Goal: Task Accomplishment & Management: Use online tool/utility

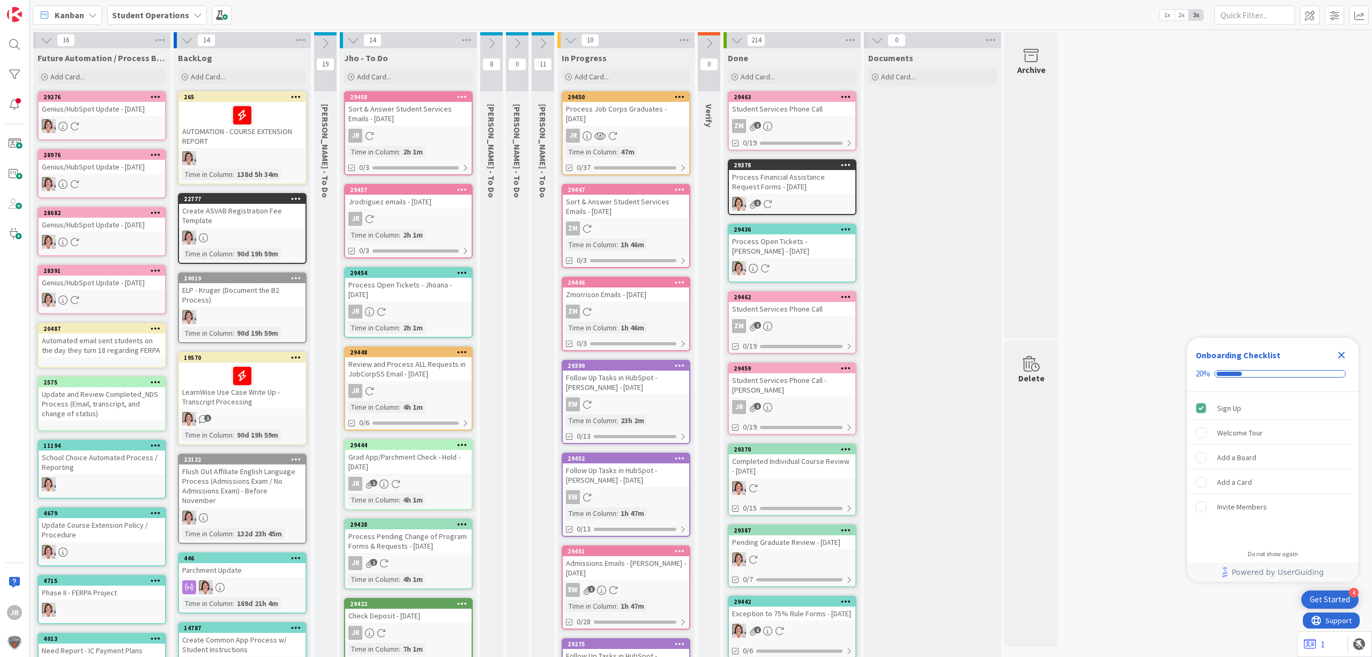
click at [654, 108] on div "Process Job Corps Graduates - [DATE]" at bounding box center [626, 114] width 127 height 24
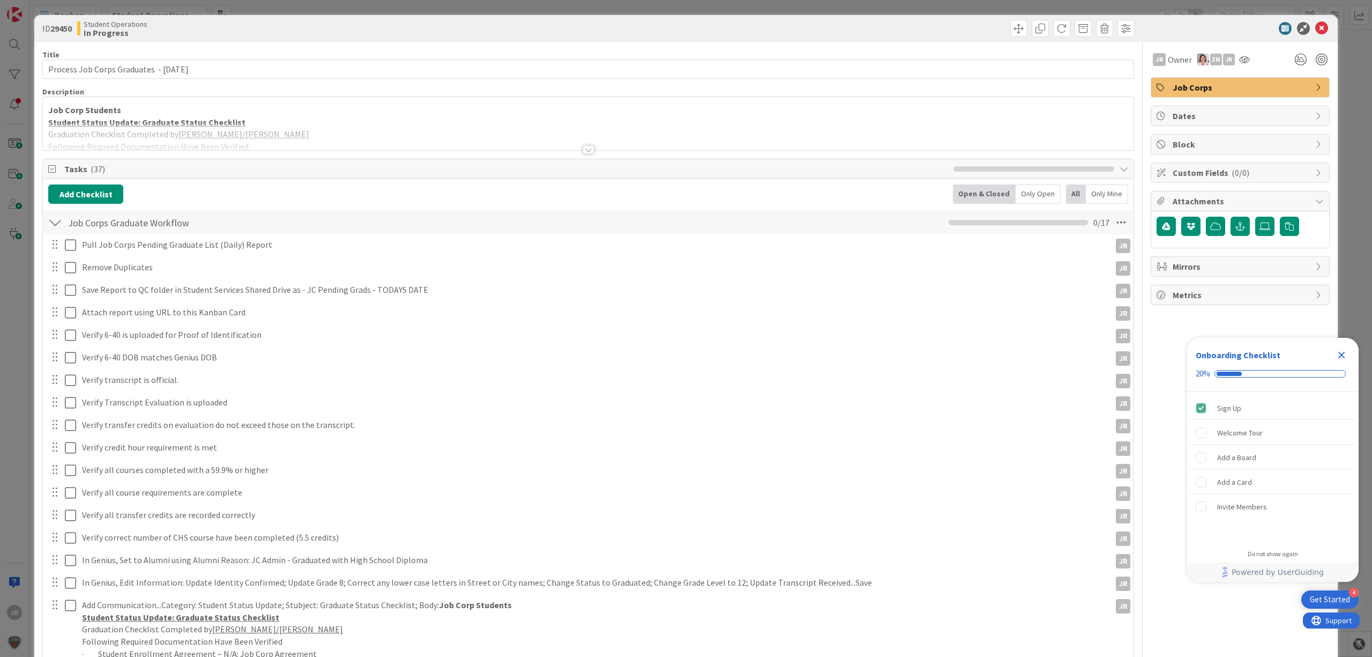
type textarea "x"
click at [1236, 227] on icon "button" at bounding box center [1241, 226] width 10 height 9
click at [1214, 272] on input "text" at bounding box center [1240, 274] width 167 height 19
paste input "[URL][DOMAIN_NAME]"
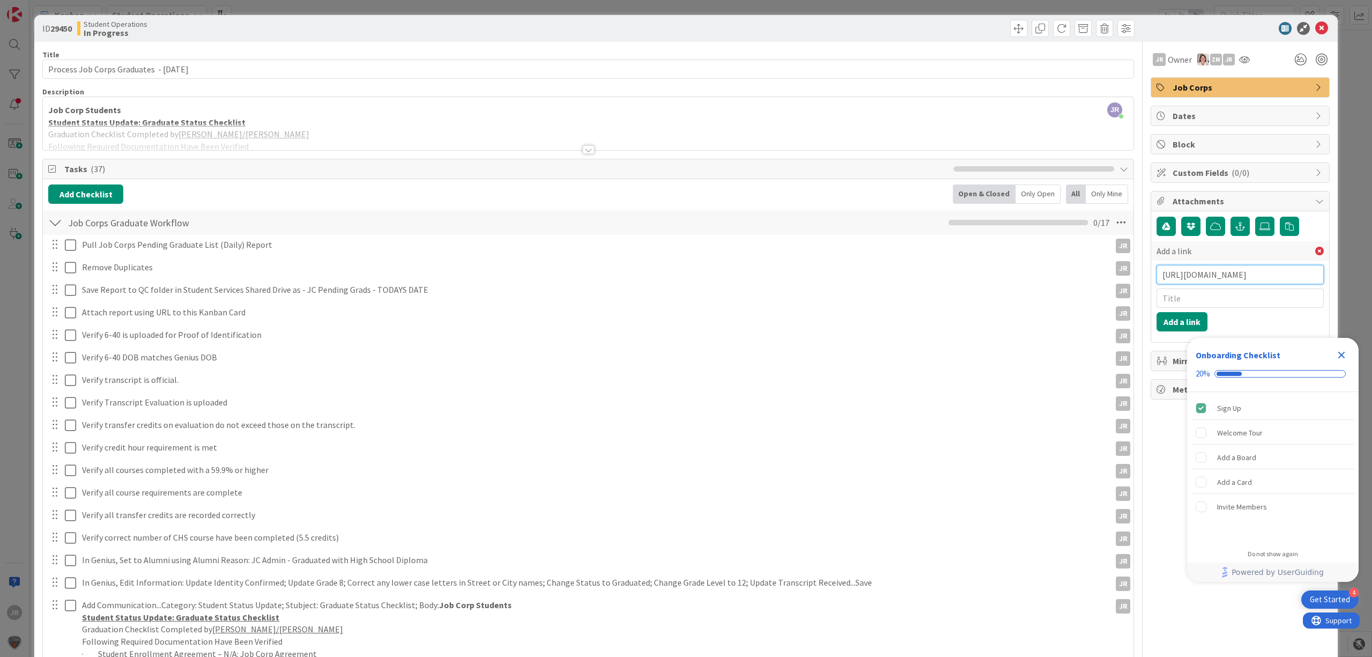
type input "[URL][DOMAIN_NAME]"
click at [1182, 296] on input "text" at bounding box center [1240, 297] width 167 height 19
type input "JC Pending Grads [DATE]"
click button "Add a link" at bounding box center [1182, 321] width 51 height 19
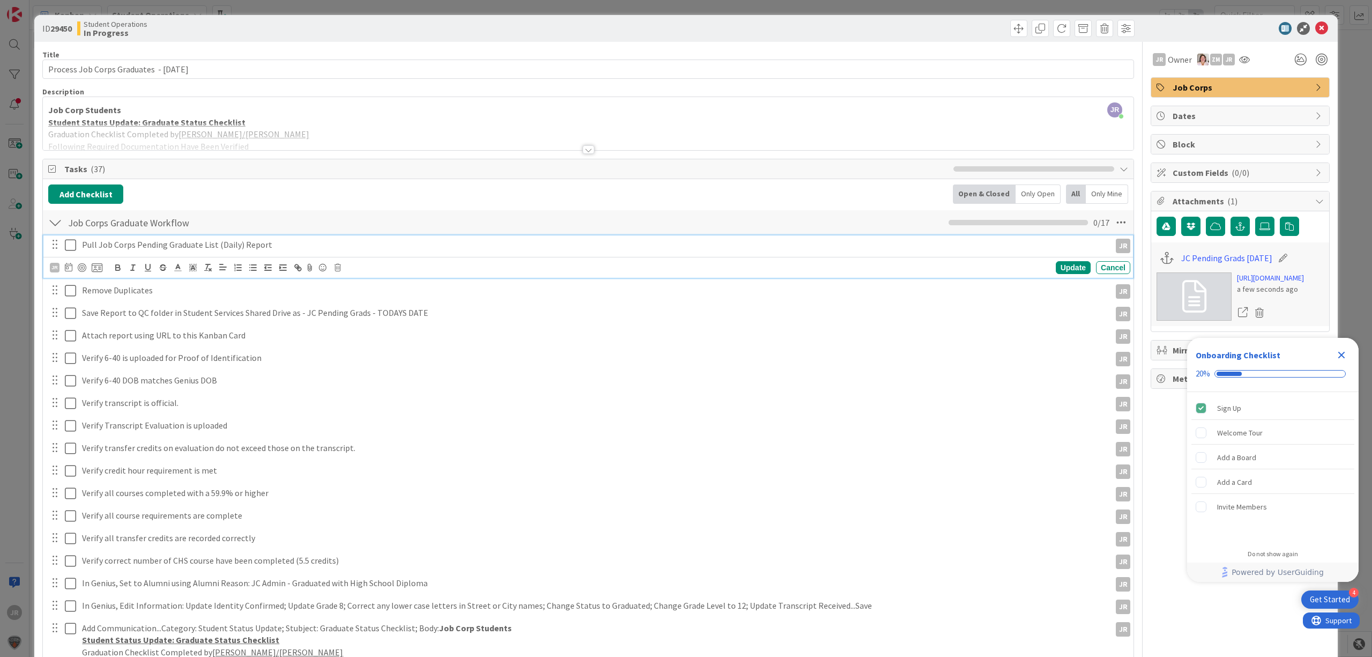
click at [69, 247] on icon at bounding box center [70, 245] width 11 height 13
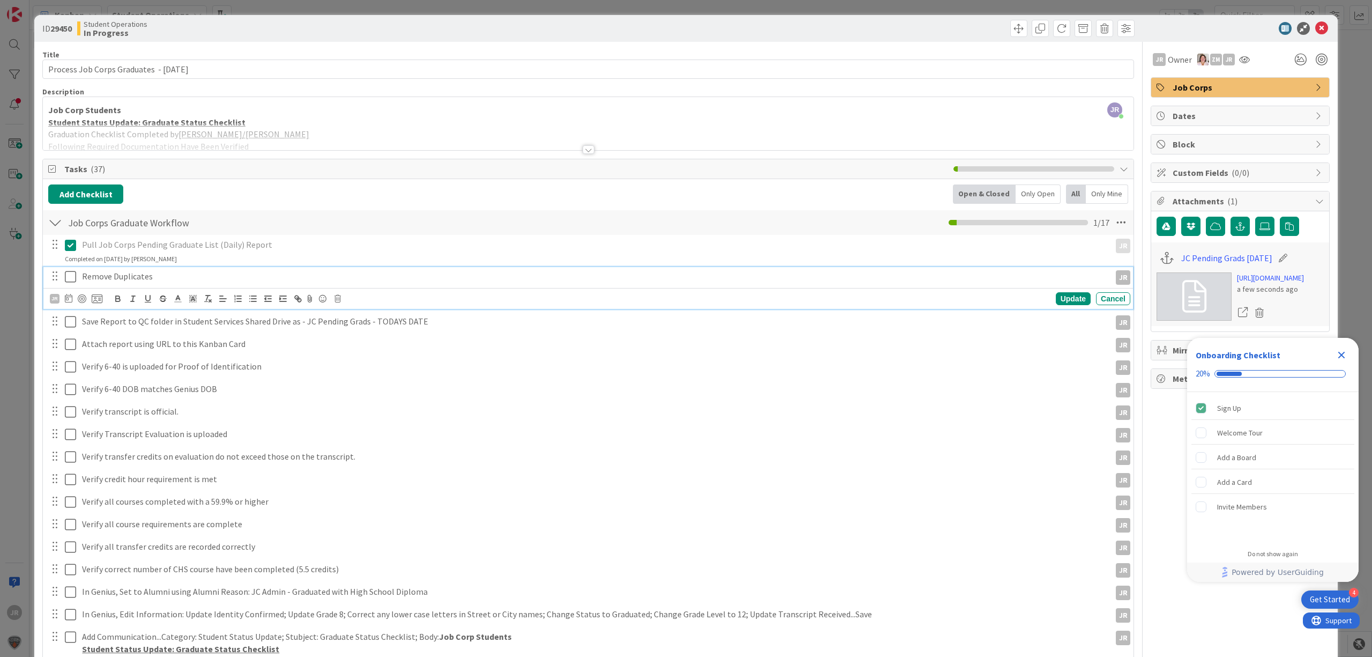
click at [72, 275] on icon at bounding box center [70, 276] width 11 height 13
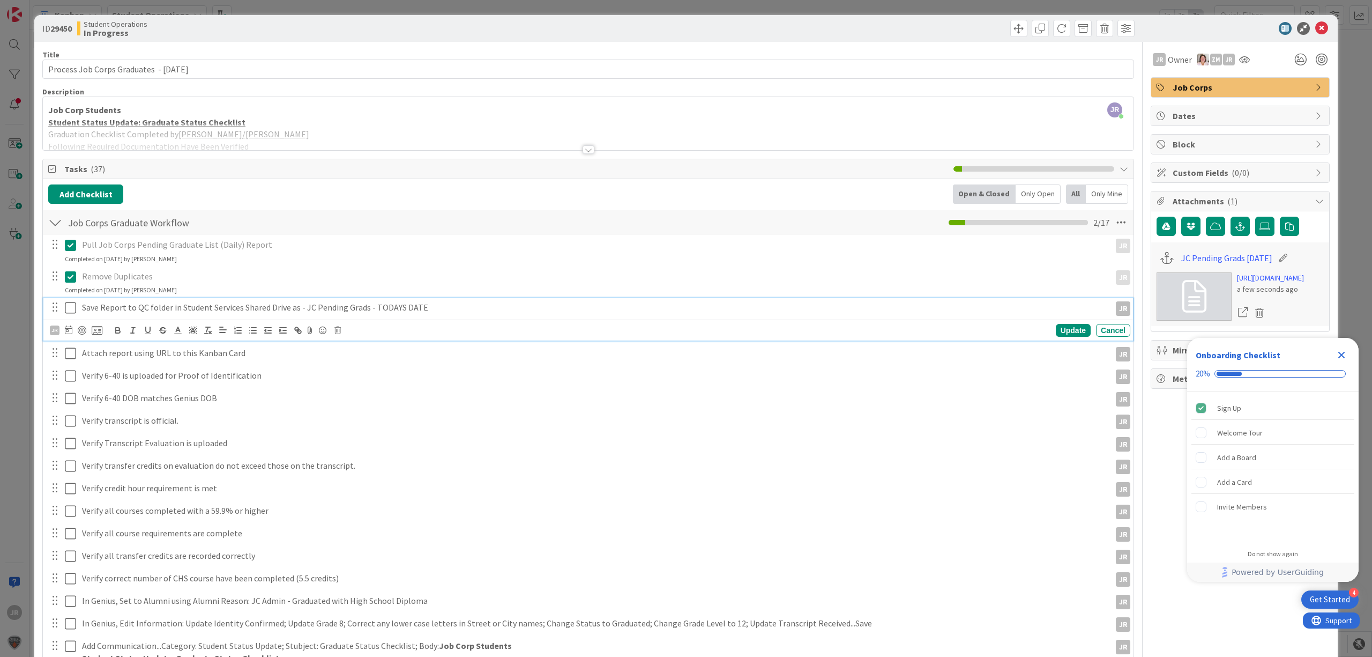
click at [66, 310] on icon at bounding box center [70, 307] width 11 height 13
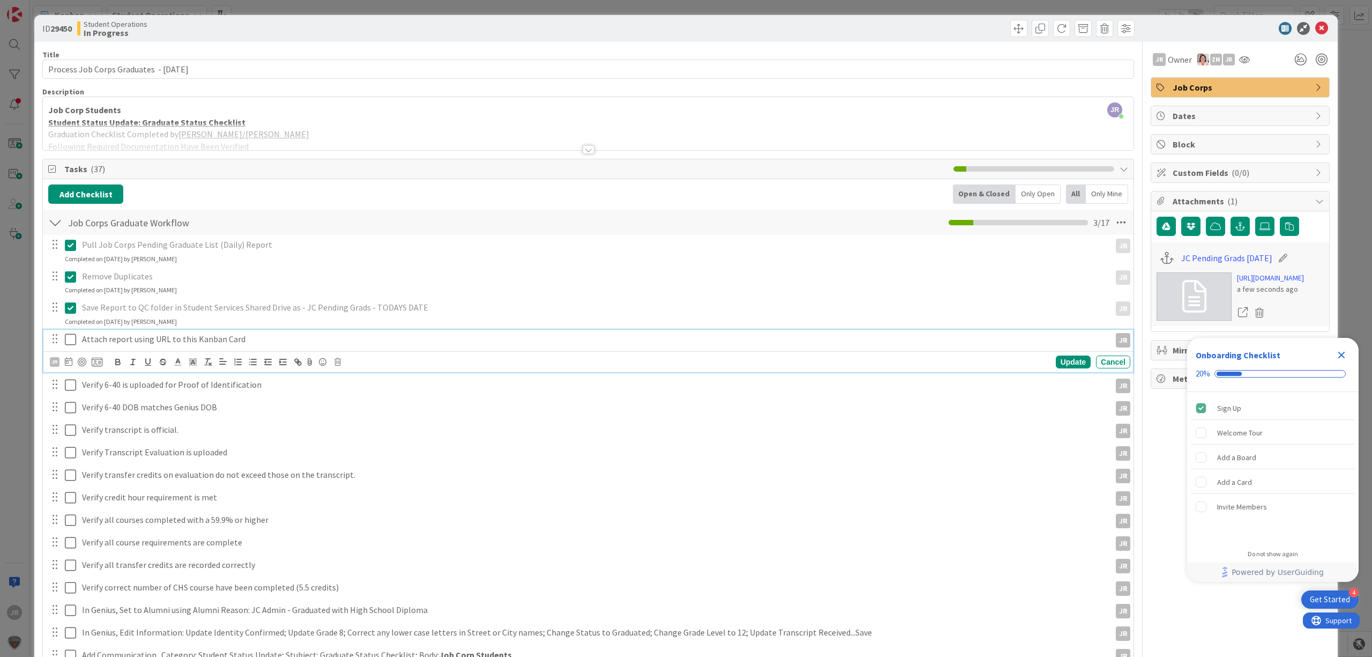
click at [72, 337] on icon at bounding box center [70, 339] width 11 height 13
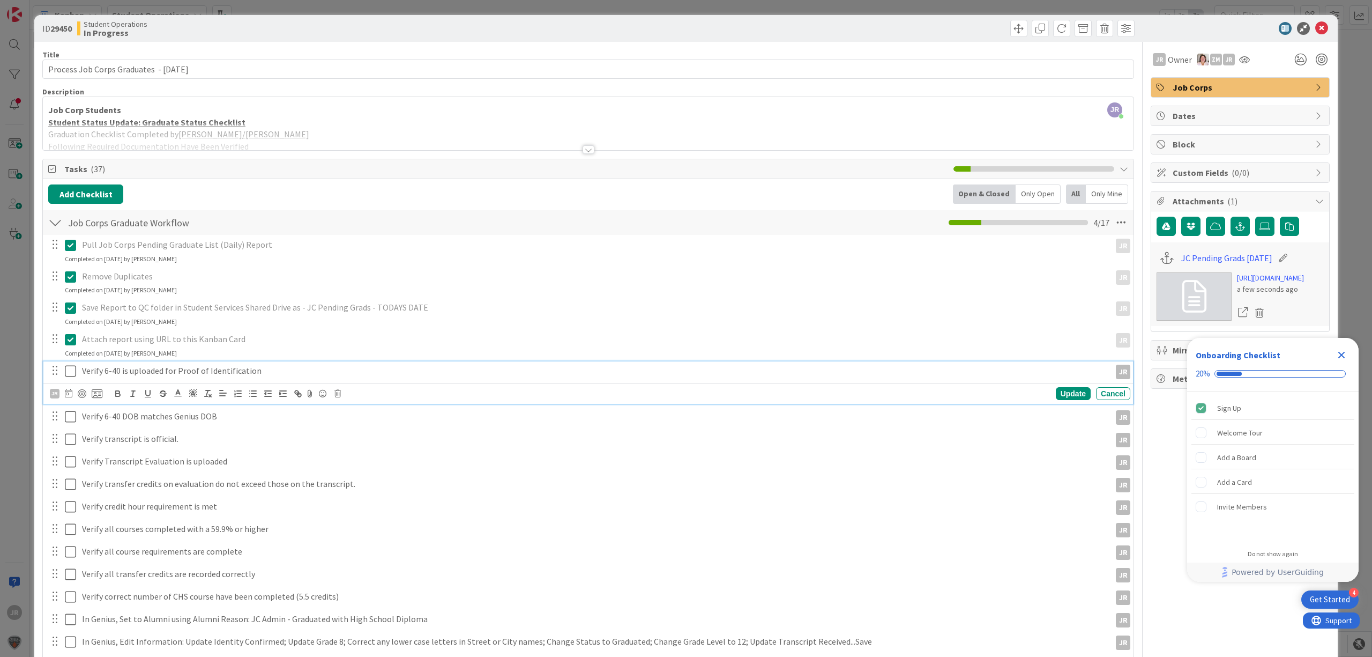
click at [71, 369] on icon at bounding box center [70, 371] width 11 height 13
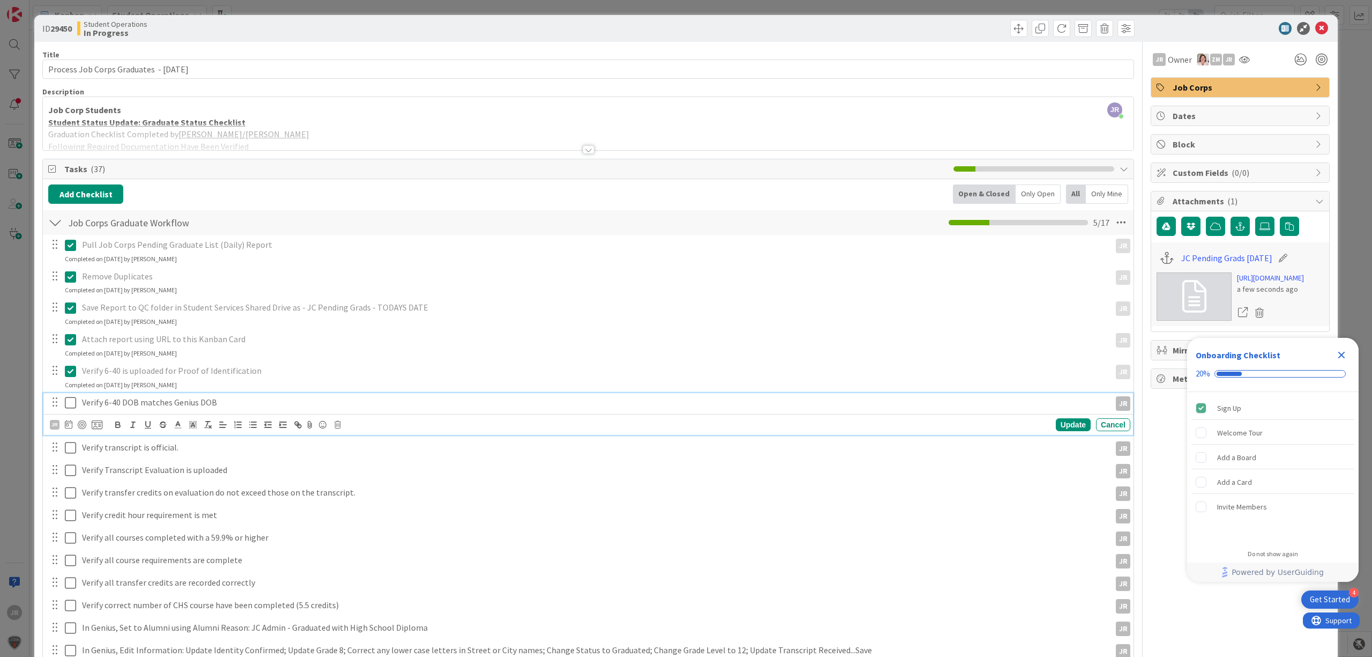
click at [71, 405] on icon at bounding box center [70, 402] width 11 height 13
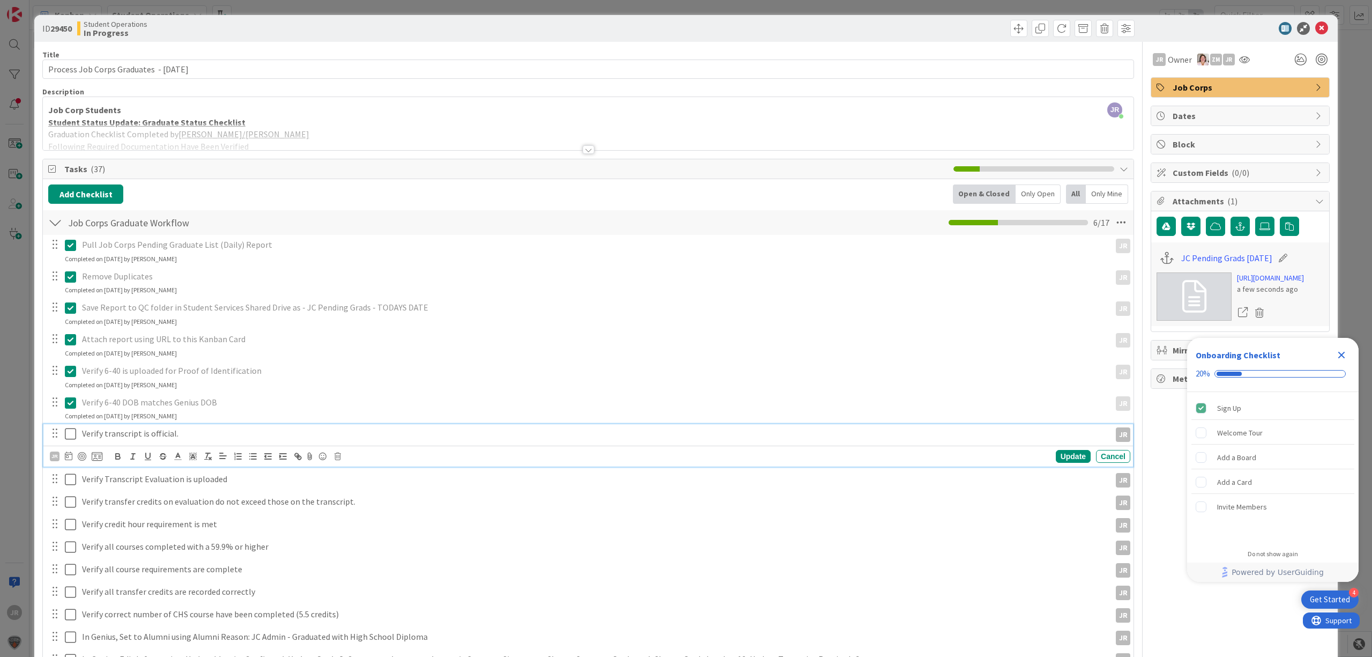
drag, startPoint x: 71, startPoint y: 427, endPoint x: 71, endPoint y: 438, distance: 10.7
click at [71, 430] on button at bounding box center [71, 433] width 13 height 17
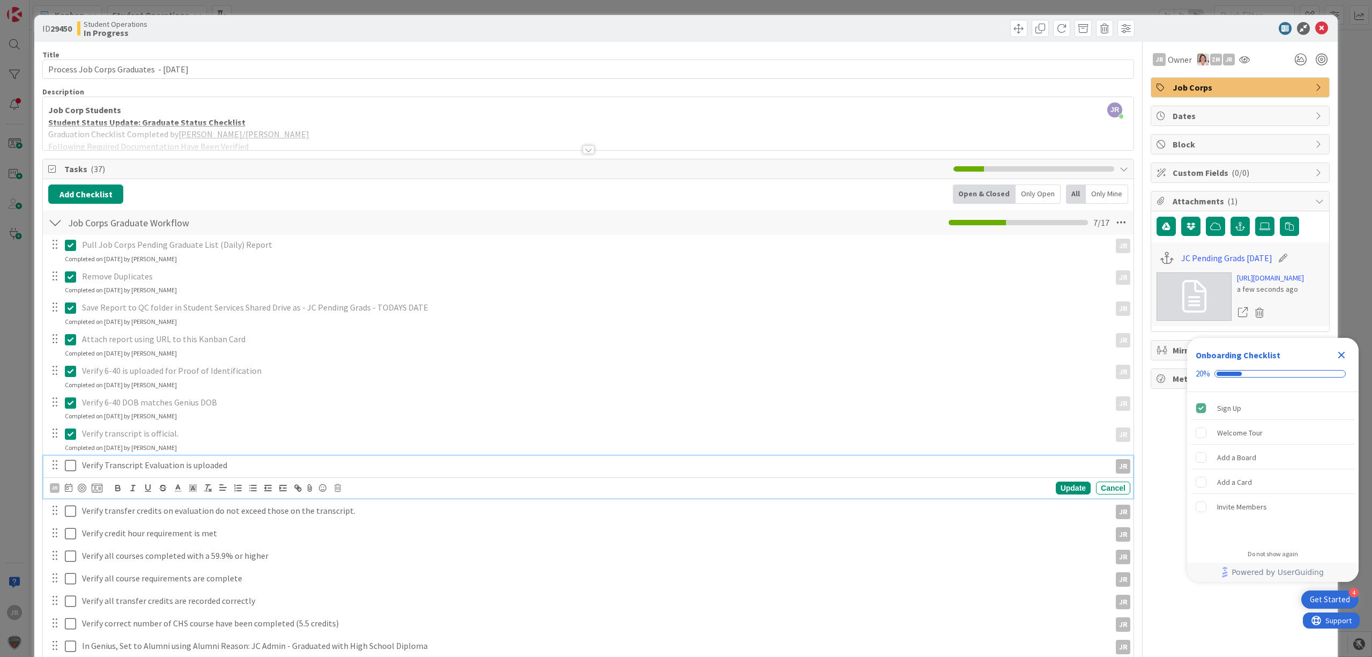
click at [75, 470] on icon at bounding box center [70, 465] width 11 height 13
click at [69, 505] on button at bounding box center [71, 496] width 13 height 17
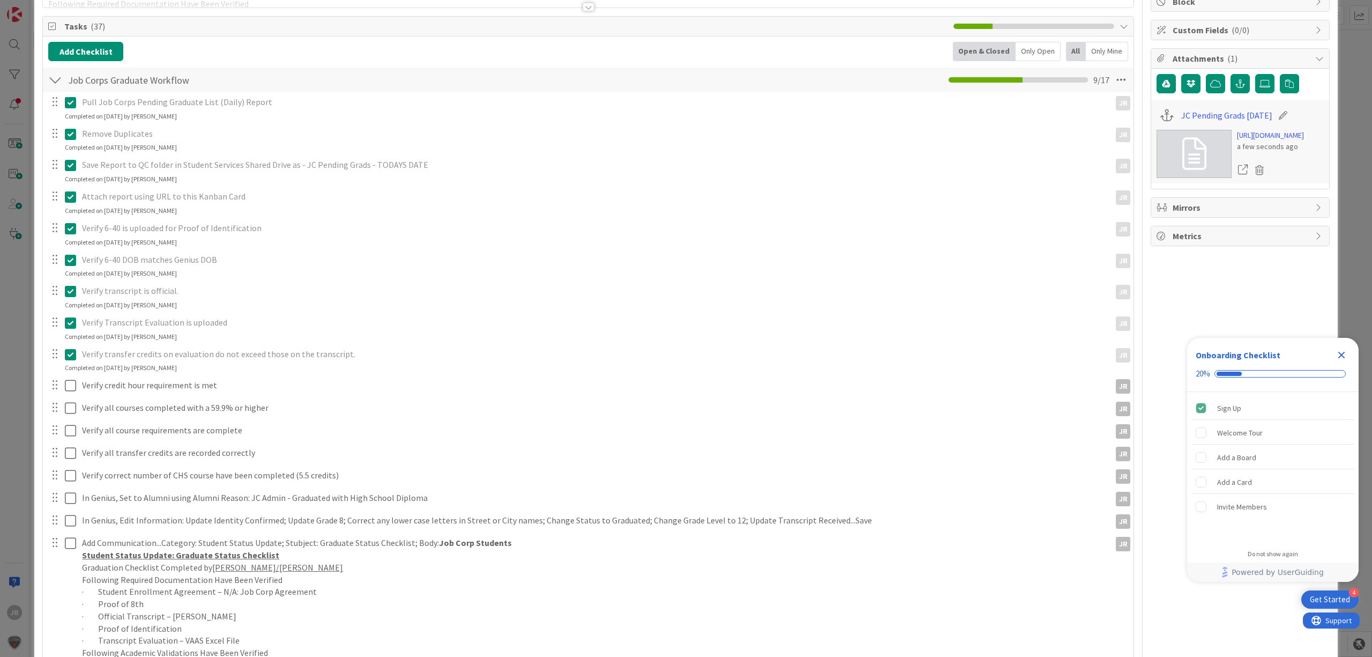
click at [73, 357] on icon at bounding box center [70, 354] width 11 height 13
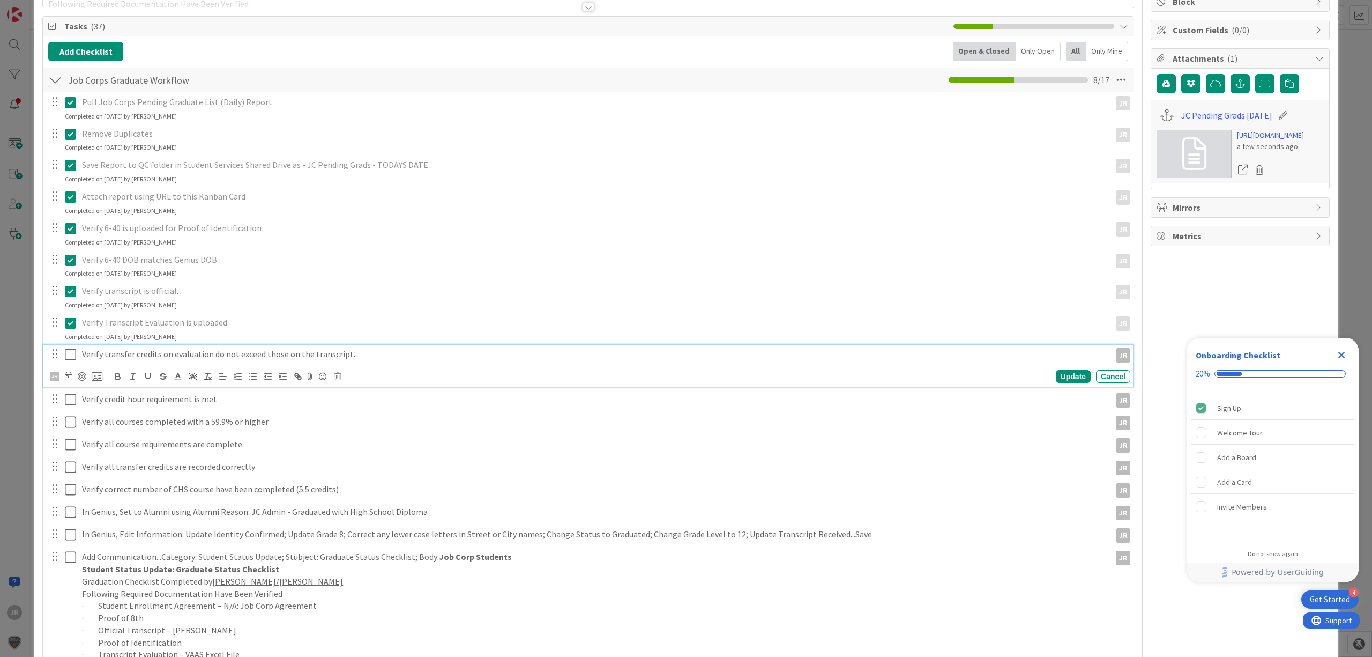
type textarea "x"
click at [386, 357] on p "Verify transfer credits on evaluation do not exceed those on the transcript." at bounding box center [594, 354] width 1024 height 12
click at [68, 352] on icon at bounding box center [70, 354] width 11 height 13
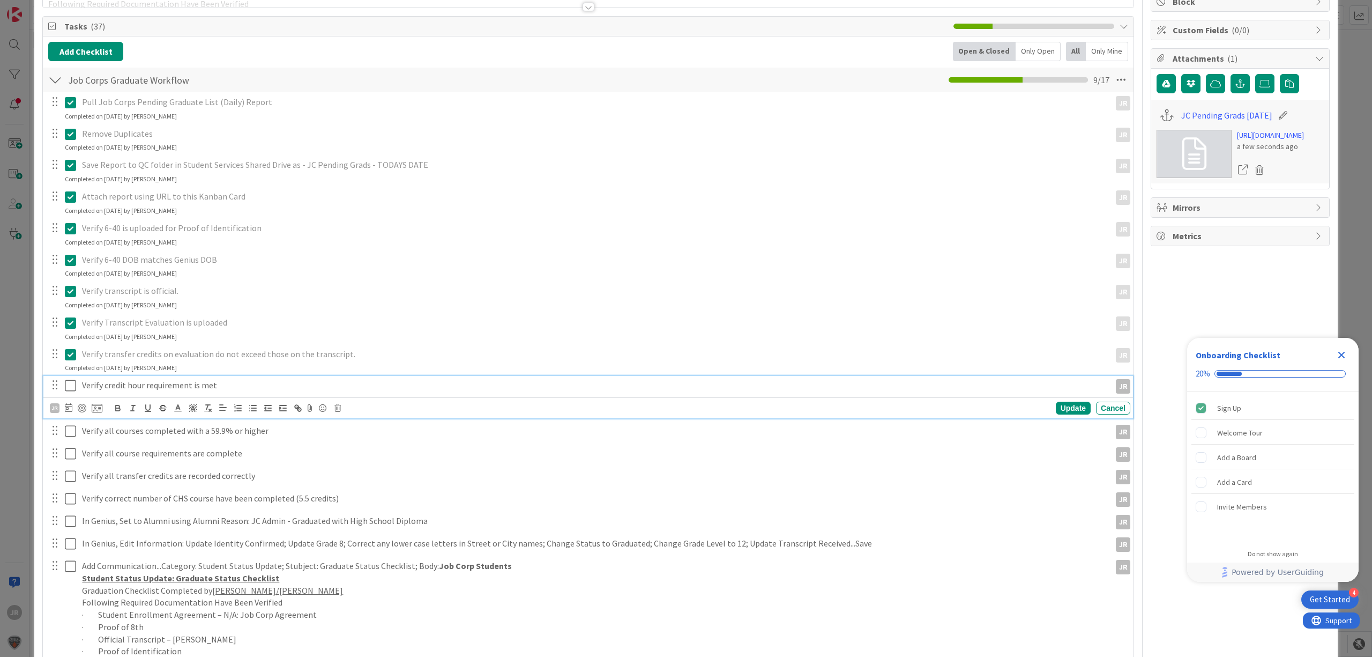
click at [72, 390] on icon at bounding box center [70, 385] width 11 height 13
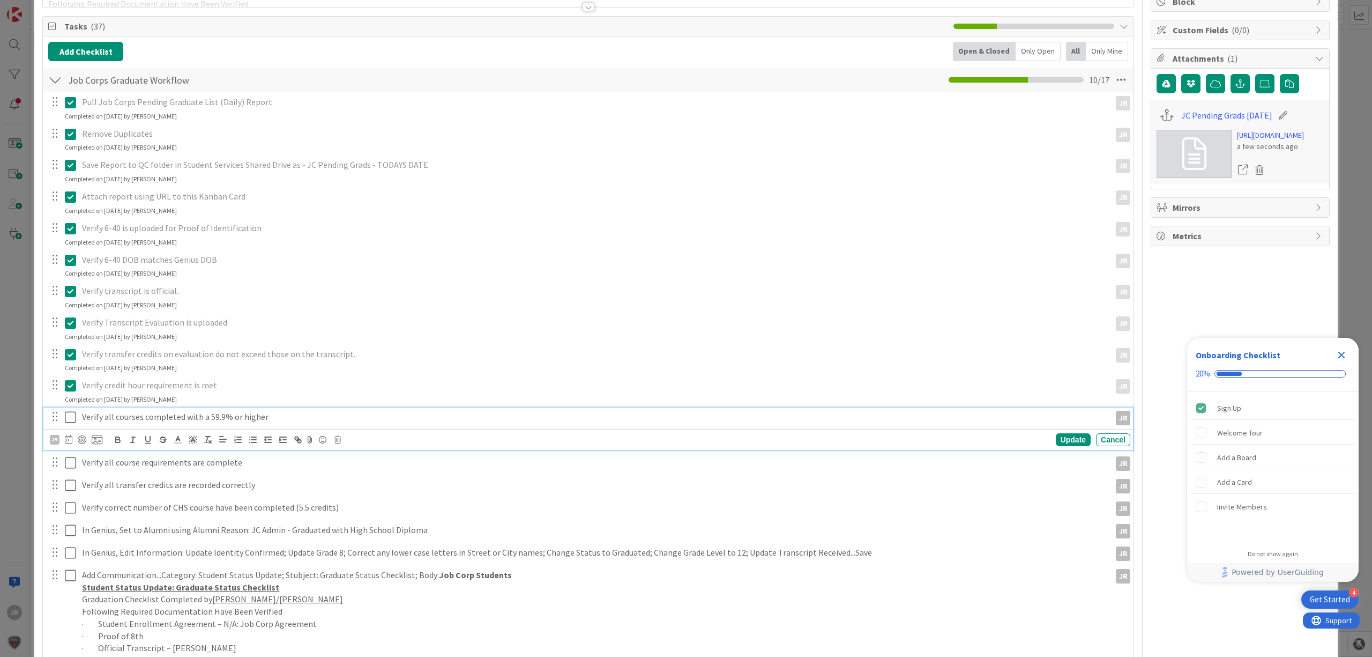
click at [72, 414] on icon at bounding box center [70, 417] width 11 height 13
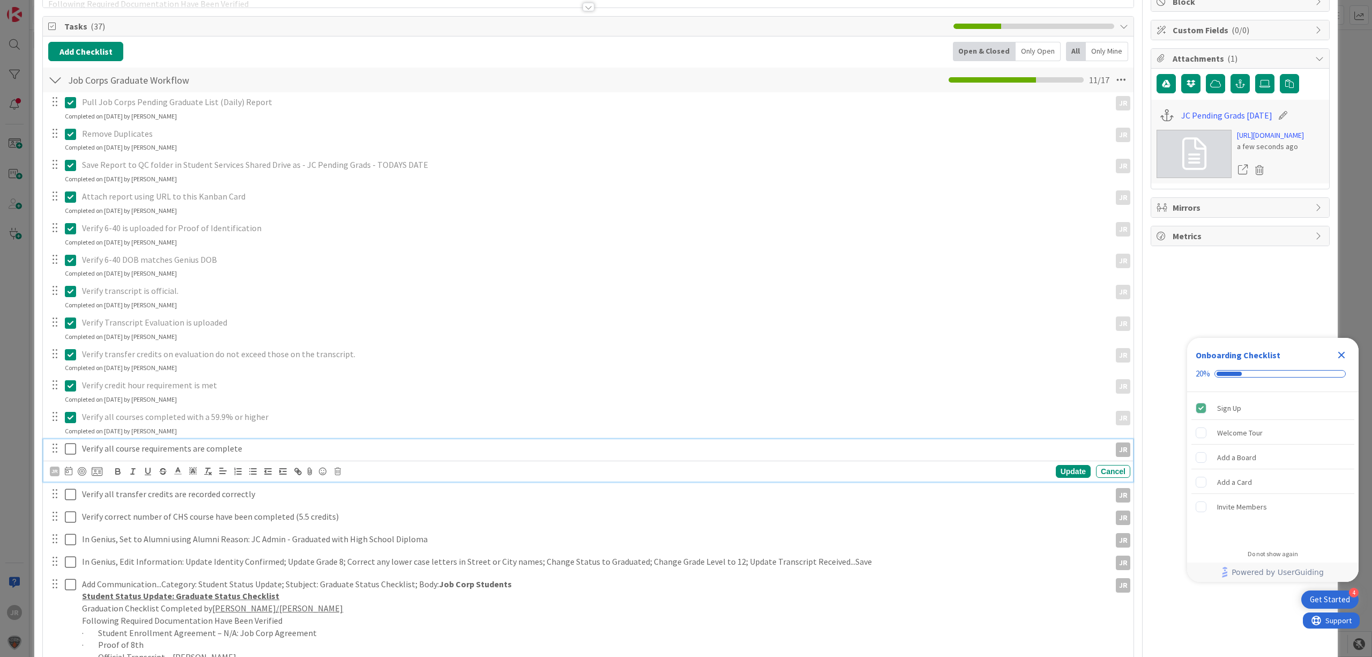
click at [73, 445] on icon at bounding box center [70, 448] width 11 height 13
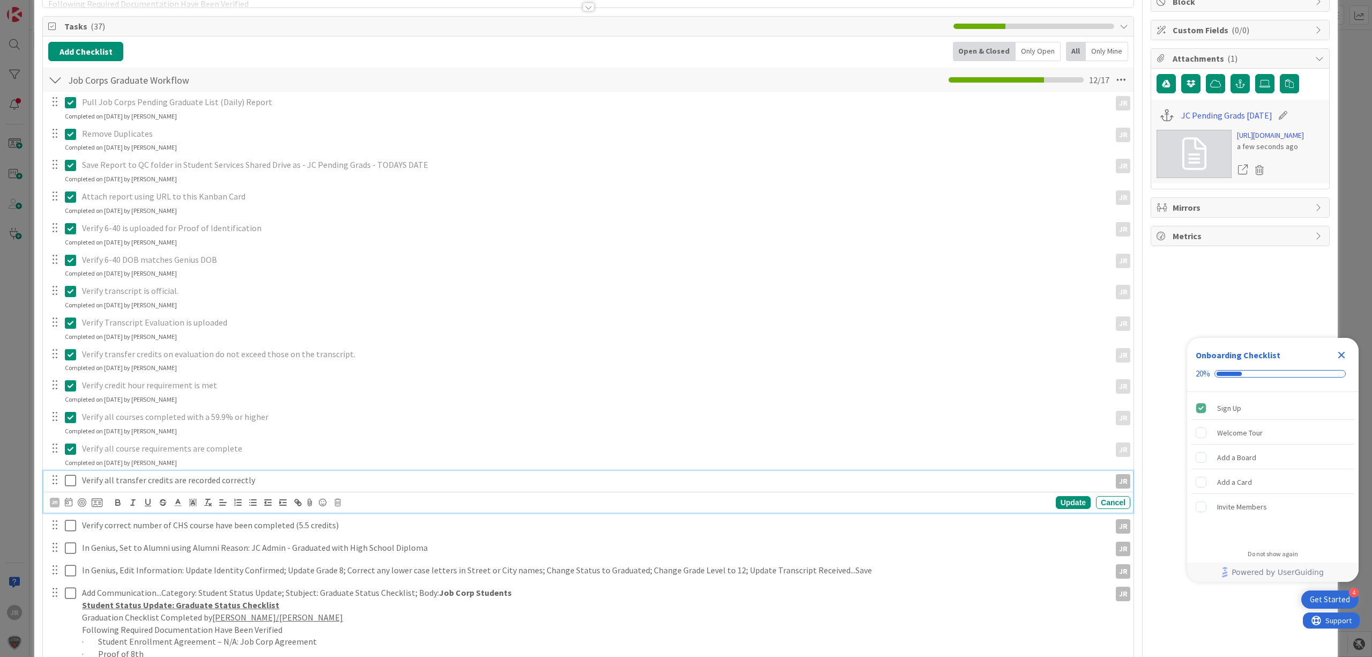
click at [69, 482] on icon at bounding box center [70, 480] width 11 height 13
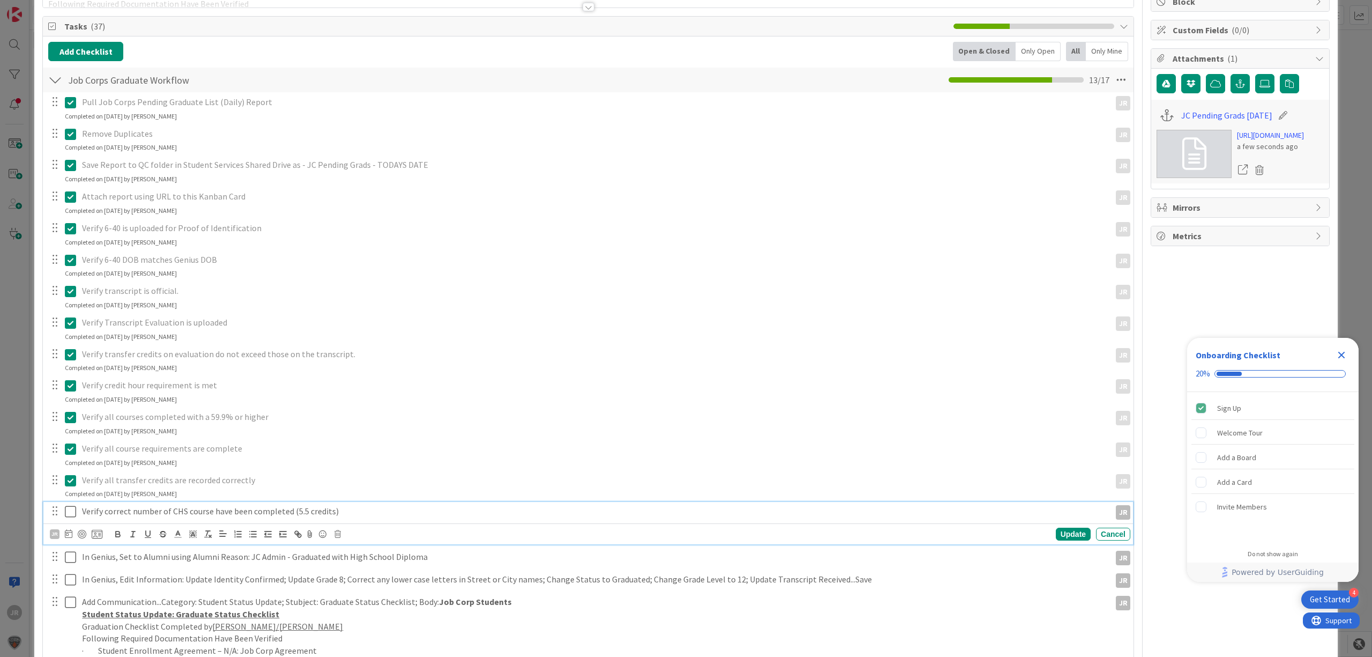
click at [69, 514] on icon at bounding box center [70, 511] width 11 height 13
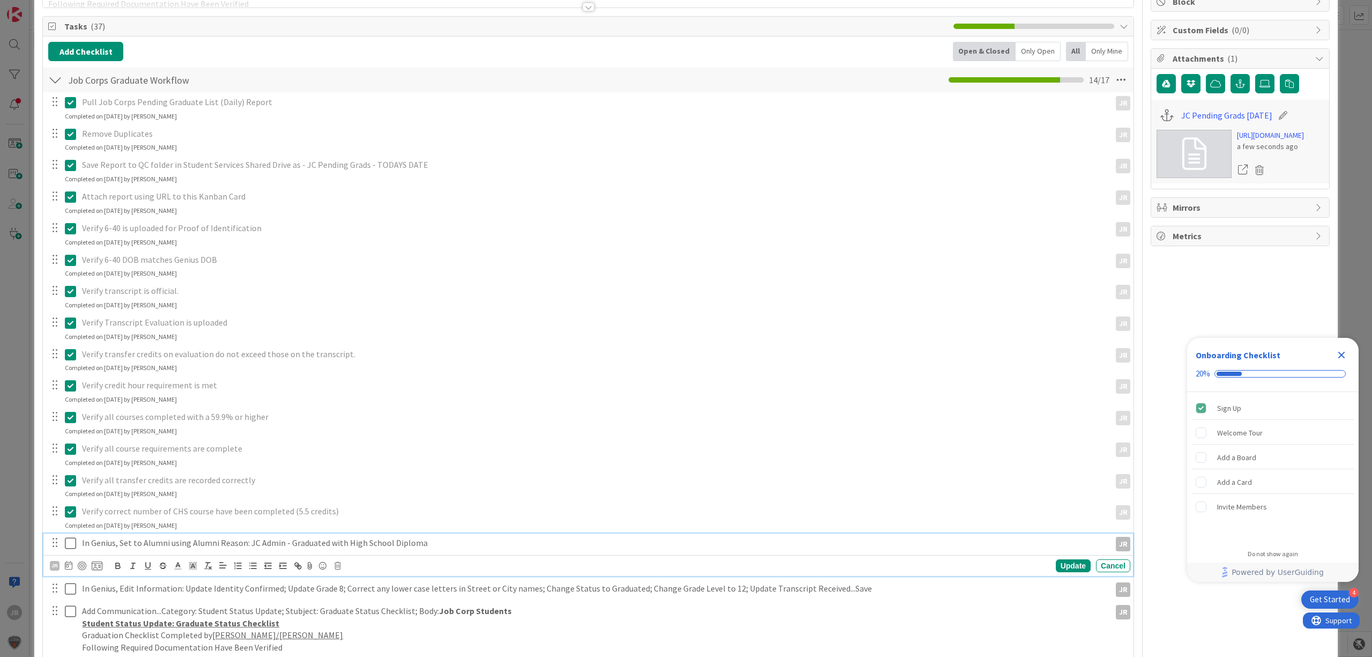
click at [72, 543] on icon at bounding box center [70, 543] width 11 height 13
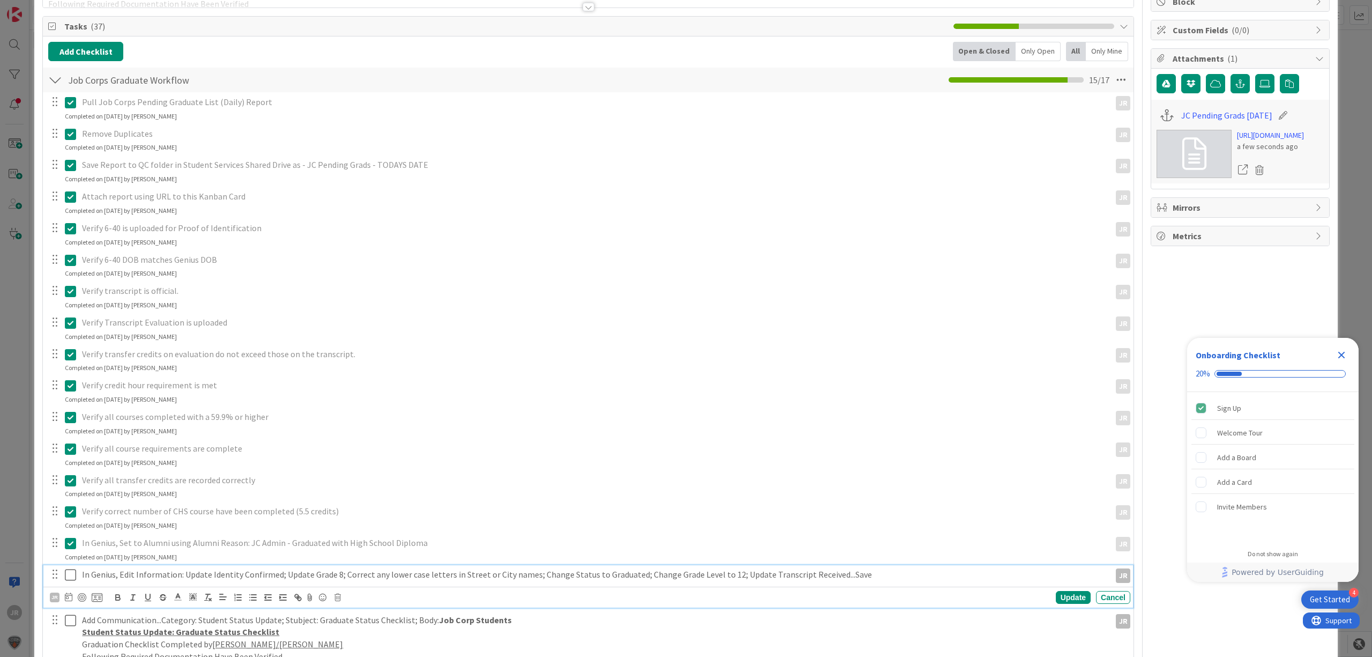
click at [71, 568] on icon at bounding box center [70, 574] width 11 height 13
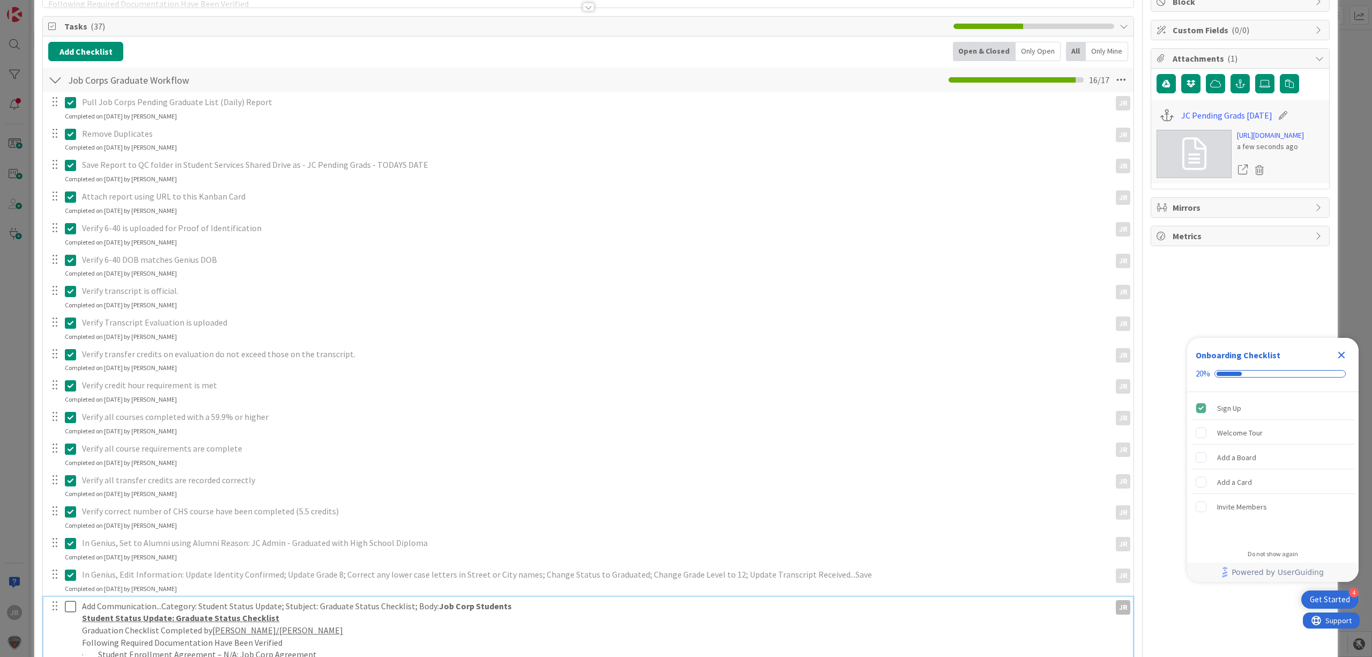
click at [69, 599] on button at bounding box center [71, 606] width 13 height 17
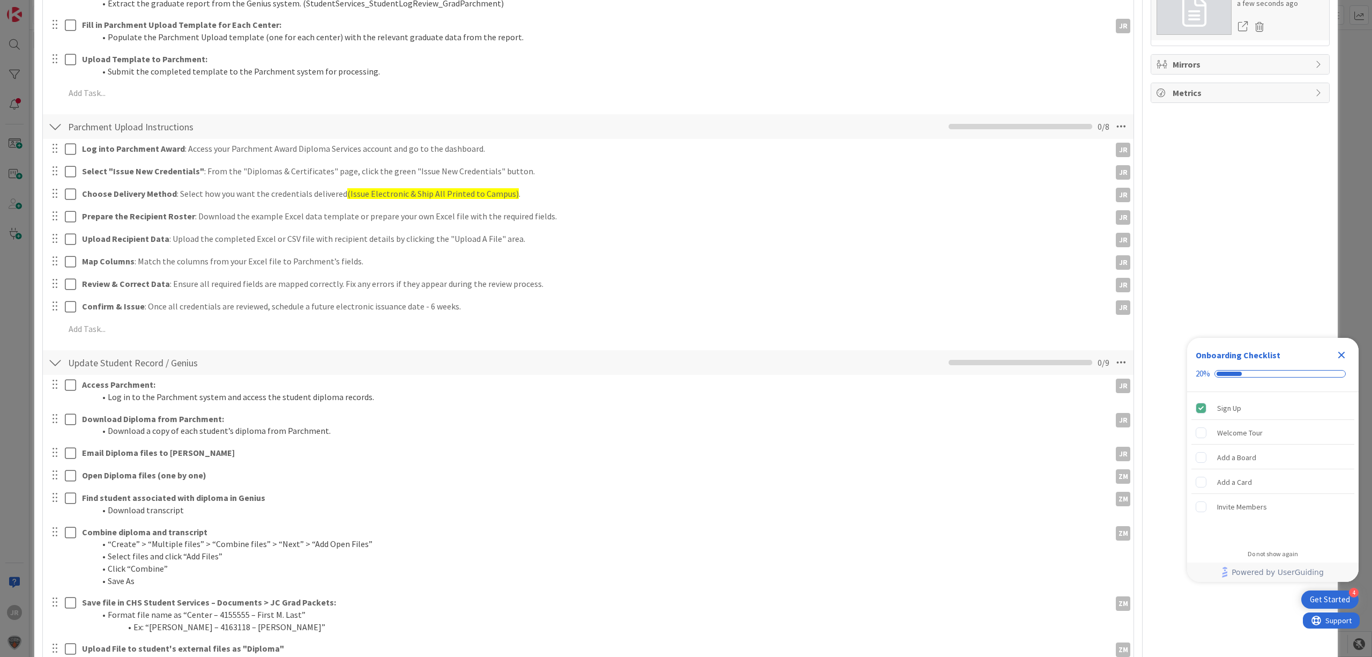
scroll to position [0, 0]
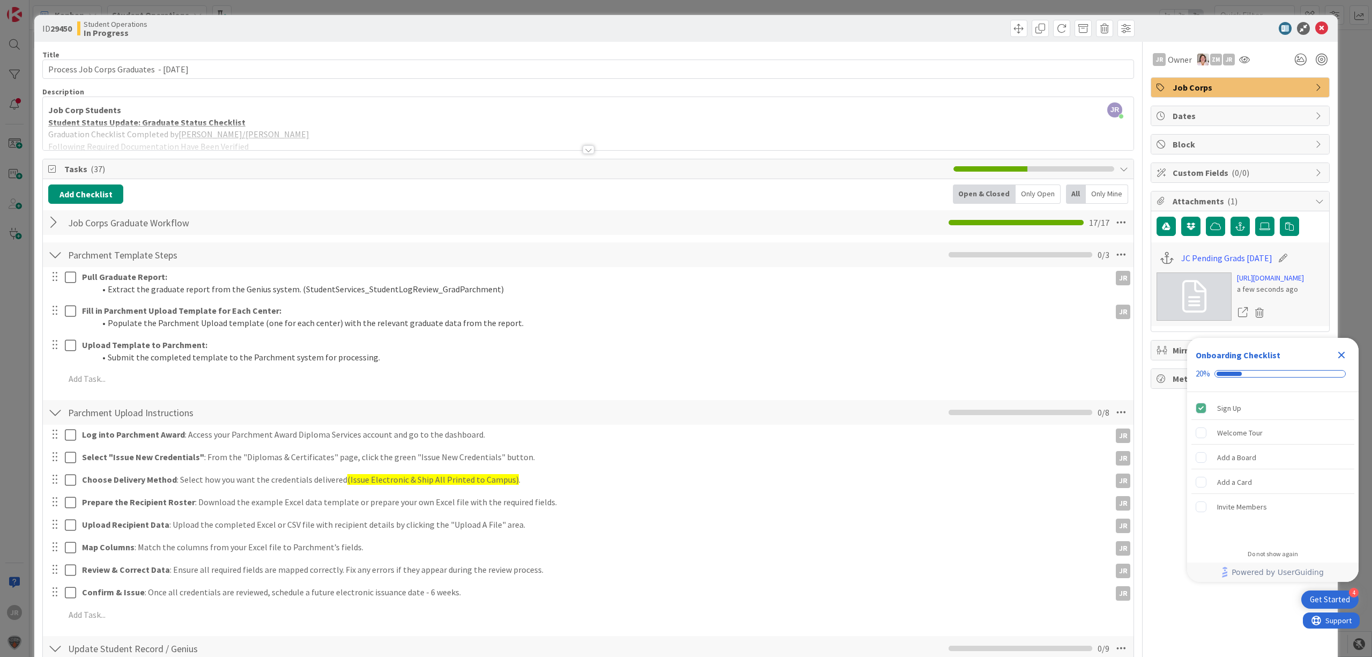
click at [217, 130] on div at bounding box center [588, 136] width 1091 height 27
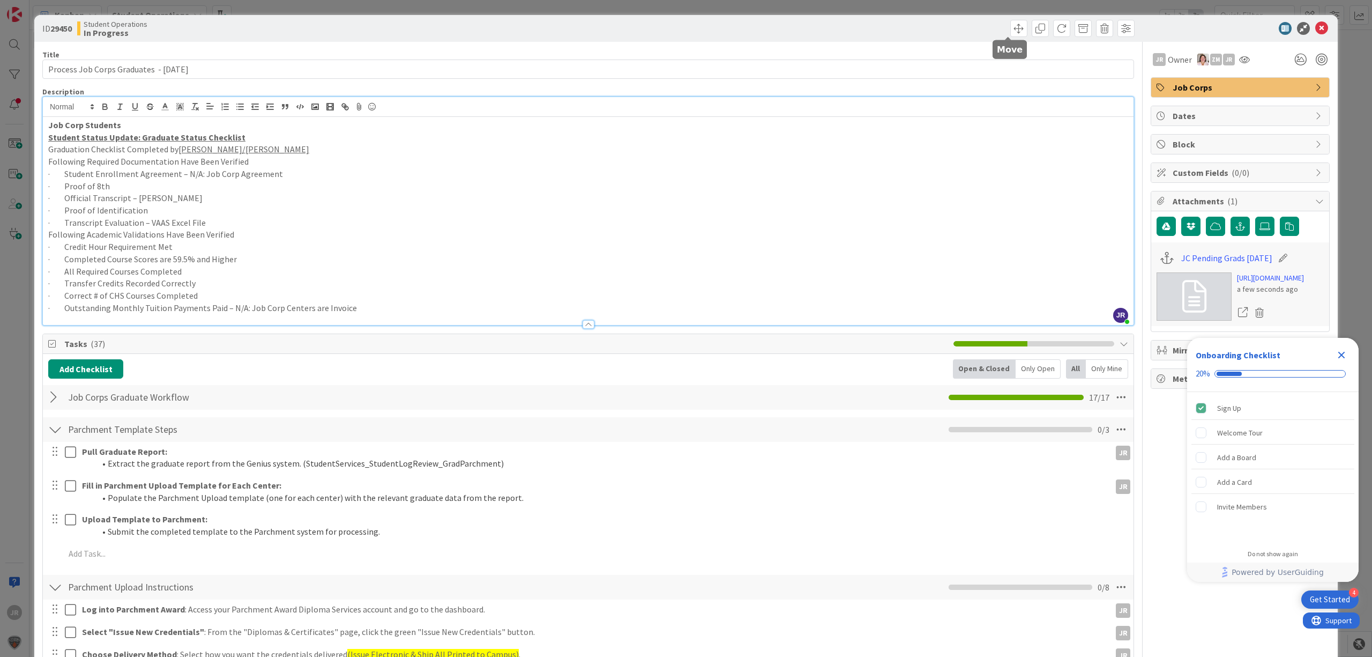
click at [1018, 25] on div at bounding box center [863, 28] width 544 height 17
click at [1010, 25] on span at bounding box center [1018, 28] width 17 height 17
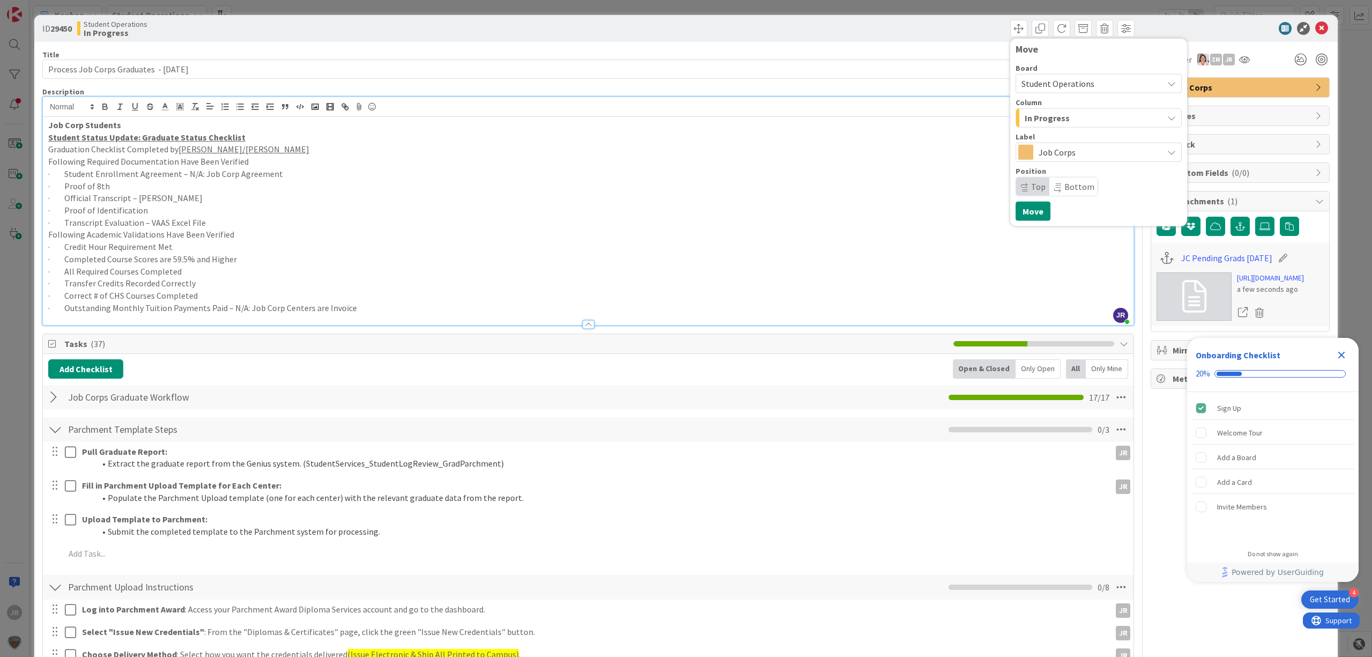
click at [1039, 129] on div "Board Student Operations Column In Progress Label Job Corps Position Top Bottom" at bounding box center [1099, 130] width 166 height 132
click at [1037, 118] on span "In Progress" at bounding box center [1047, 118] width 45 height 14
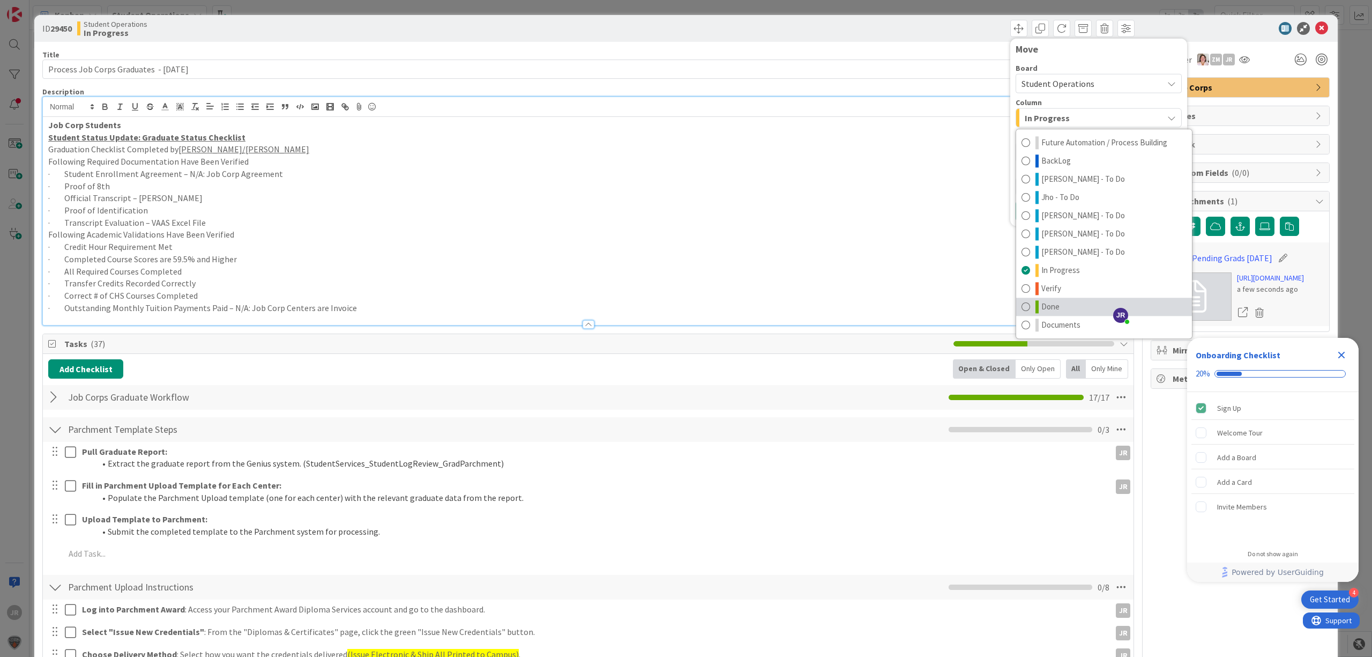
click at [1042, 309] on span "Done" at bounding box center [1051, 306] width 18 height 13
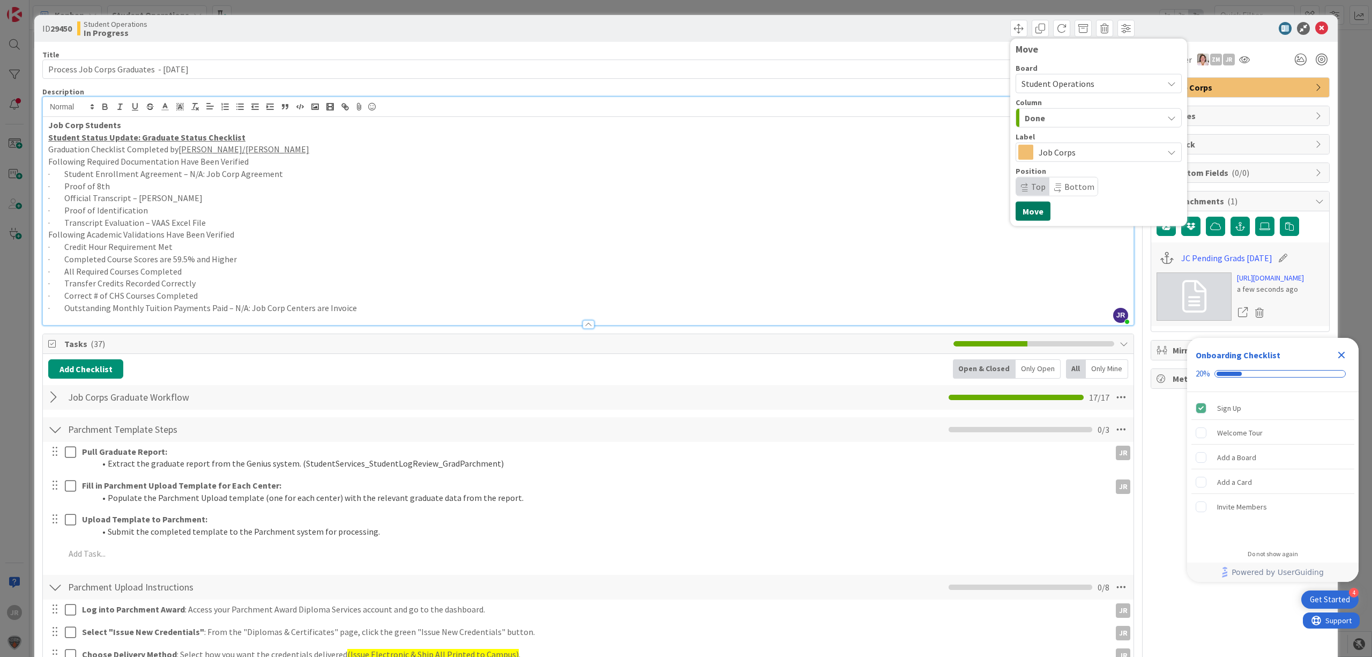
click at [1023, 208] on button "Move" at bounding box center [1033, 211] width 35 height 19
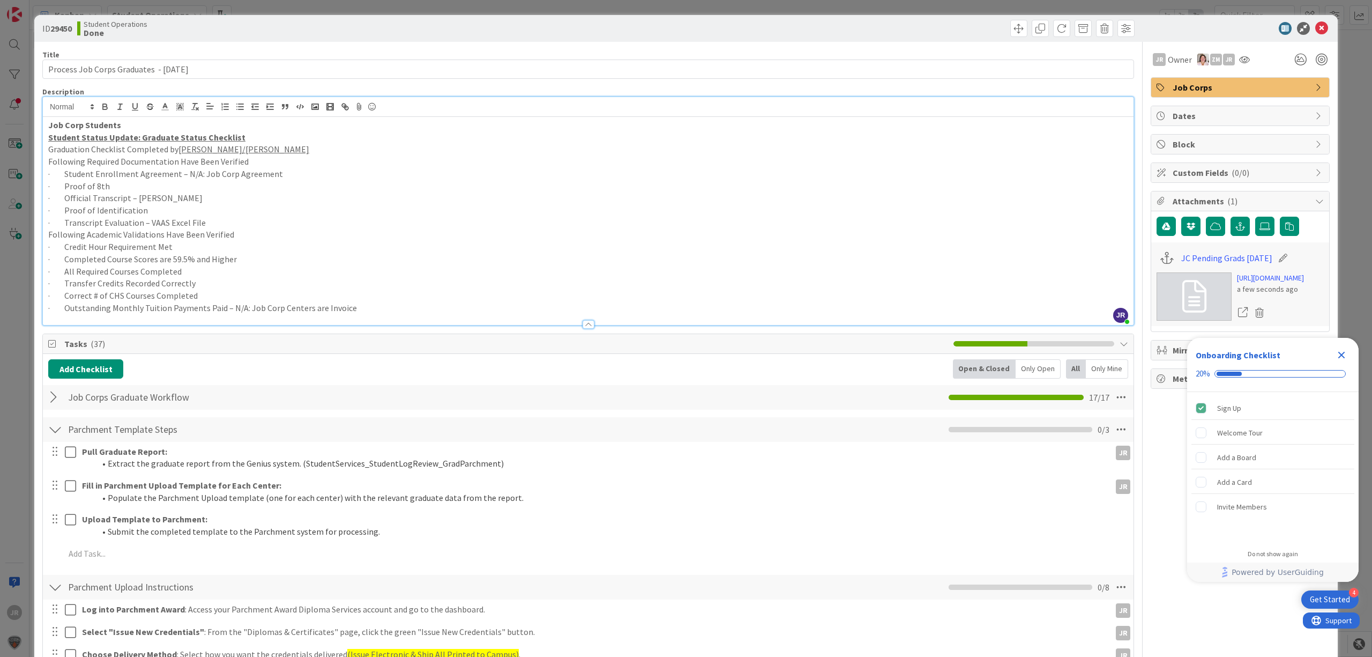
click at [780, 10] on div "ID 29450 Student Operations Done Move Move Title 41 / 128 Process Job Corps Gra…" at bounding box center [686, 328] width 1372 height 657
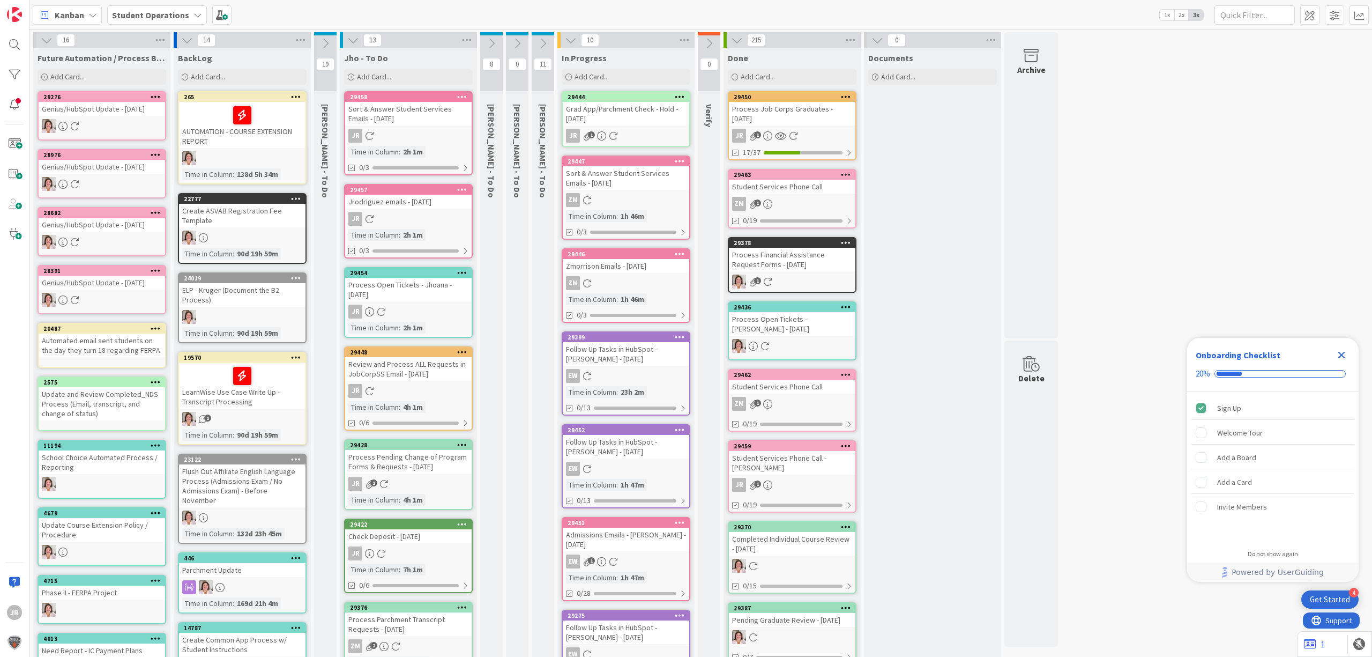
click at [637, 129] on div "JR 1" at bounding box center [626, 136] width 127 height 14
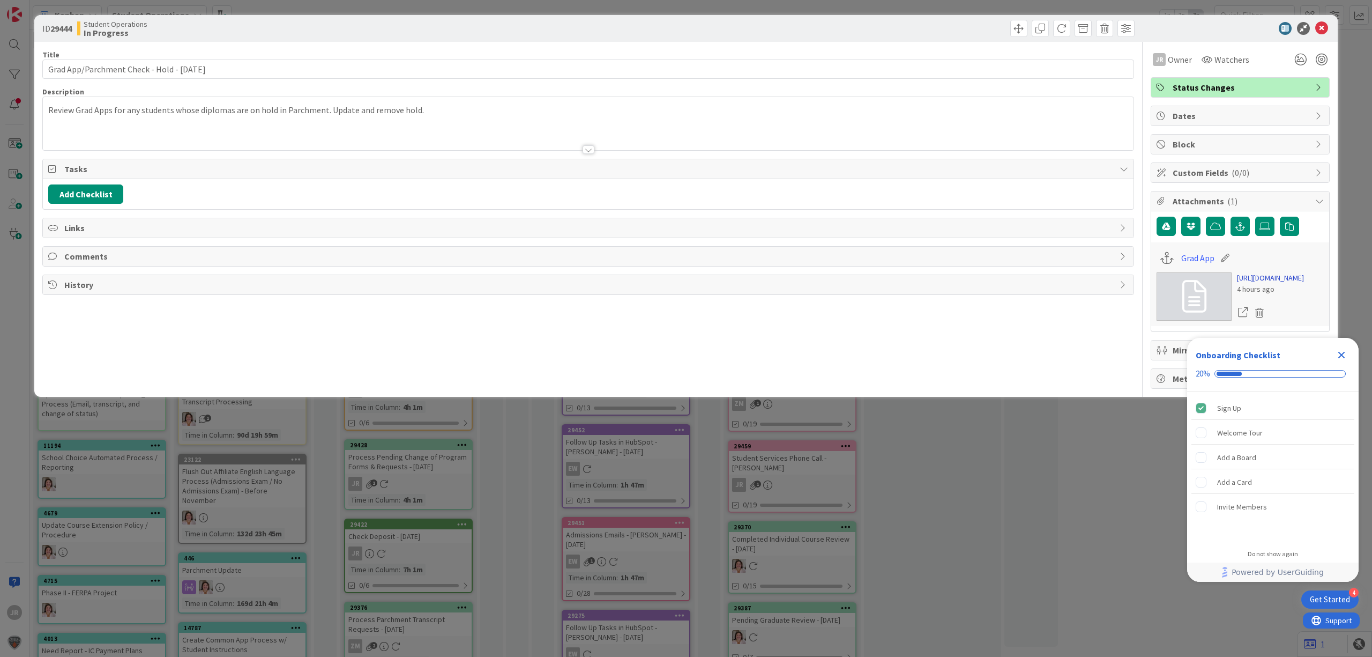
click at [1270, 284] on link "[URL][DOMAIN_NAME]" at bounding box center [1270, 277] width 67 height 11
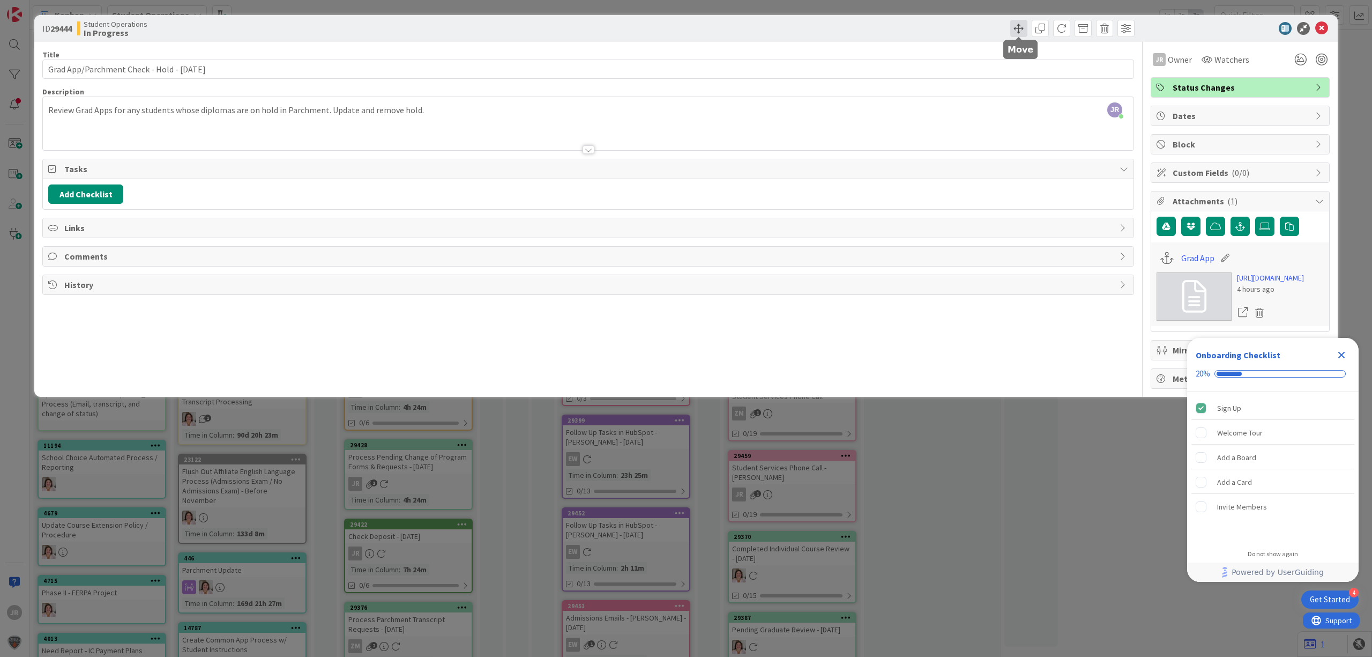
click at [1025, 31] on span at bounding box center [1018, 28] width 17 height 17
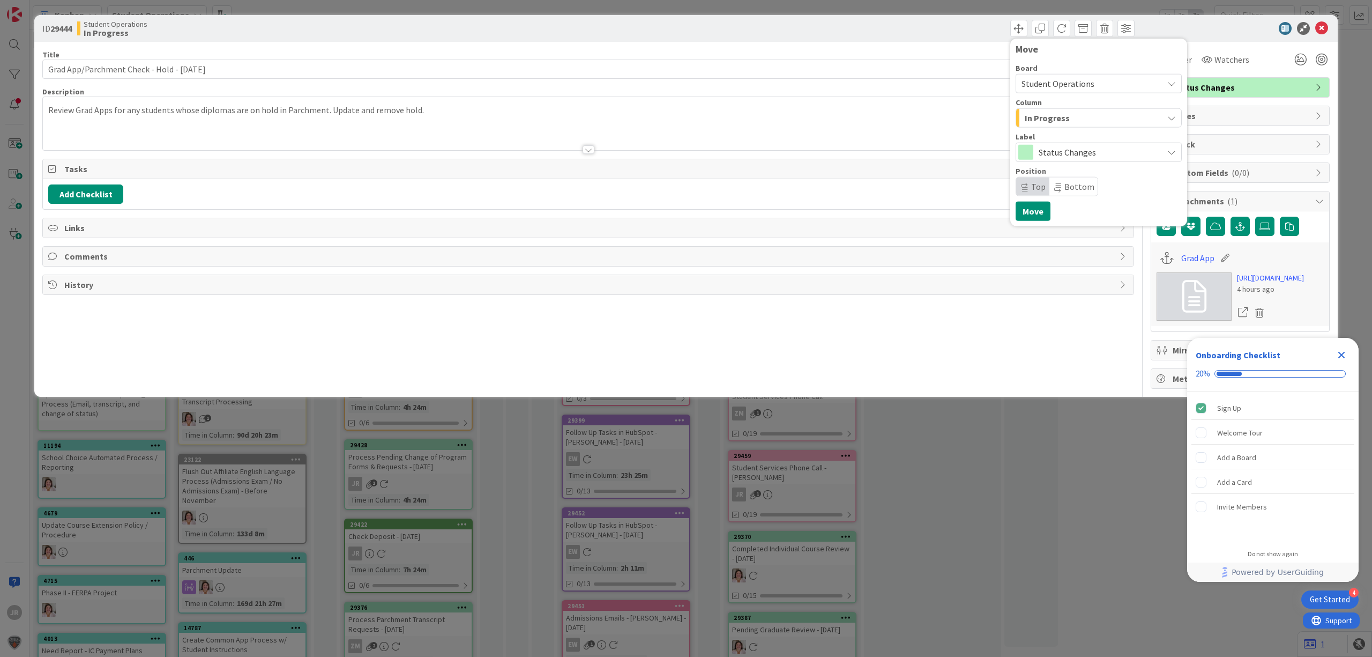
click at [1040, 121] on span "In Progress" at bounding box center [1047, 118] width 45 height 14
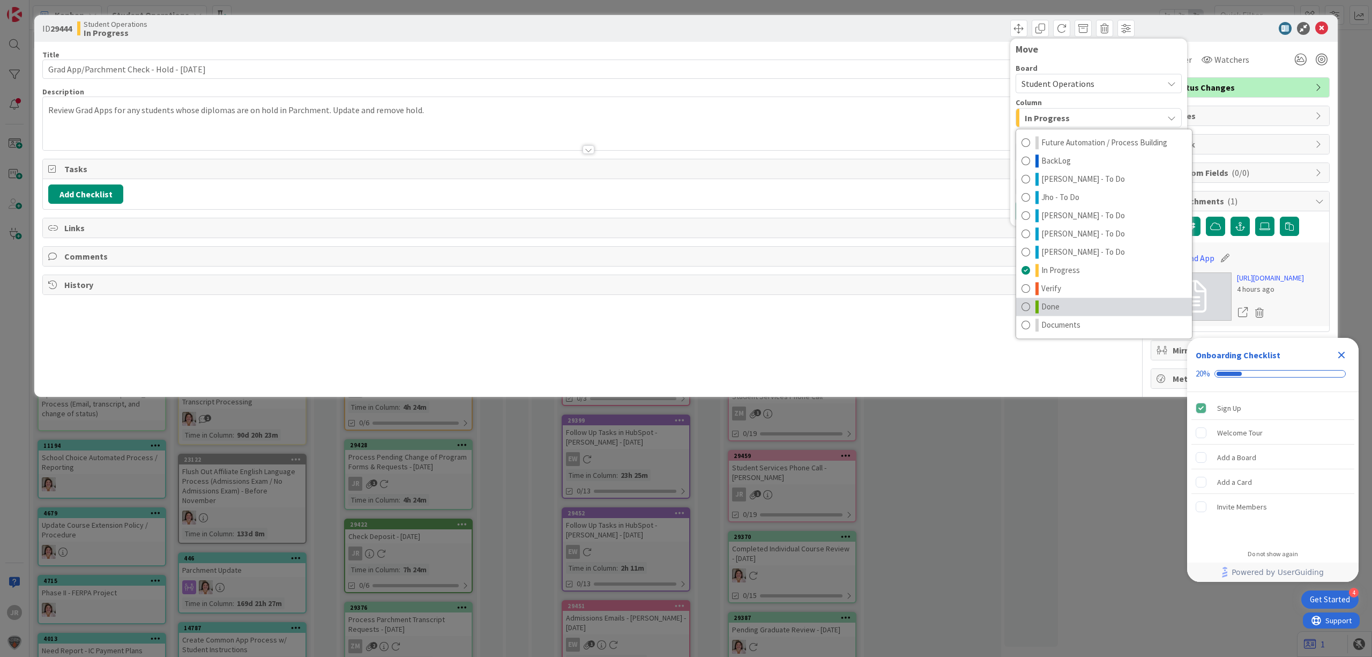
click at [1061, 303] on link "Done" at bounding box center [1104, 306] width 176 height 18
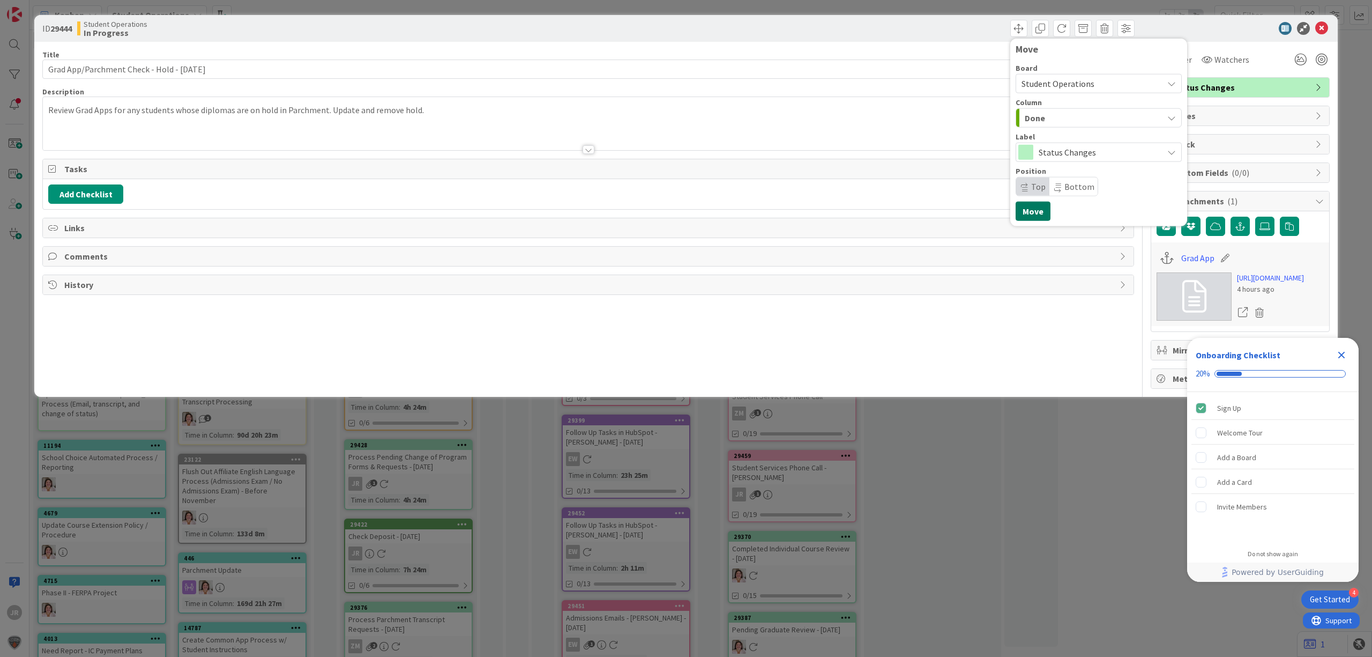
click at [1036, 210] on button "Move" at bounding box center [1033, 211] width 35 height 19
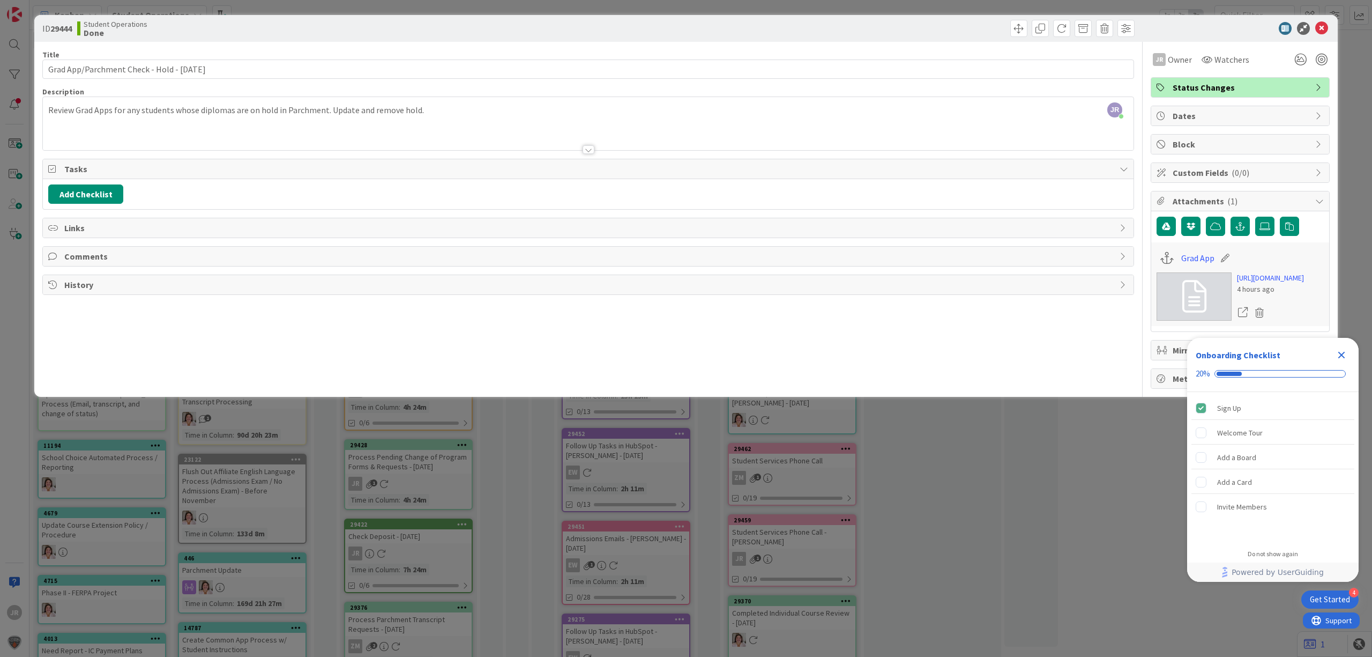
click at [808, 3] on div "ID 29444 Student Operations Done Move Move Title 44 / 128 Grad App/Parchment Ch…" at bounding box center [686, 328] width 1372 height 657
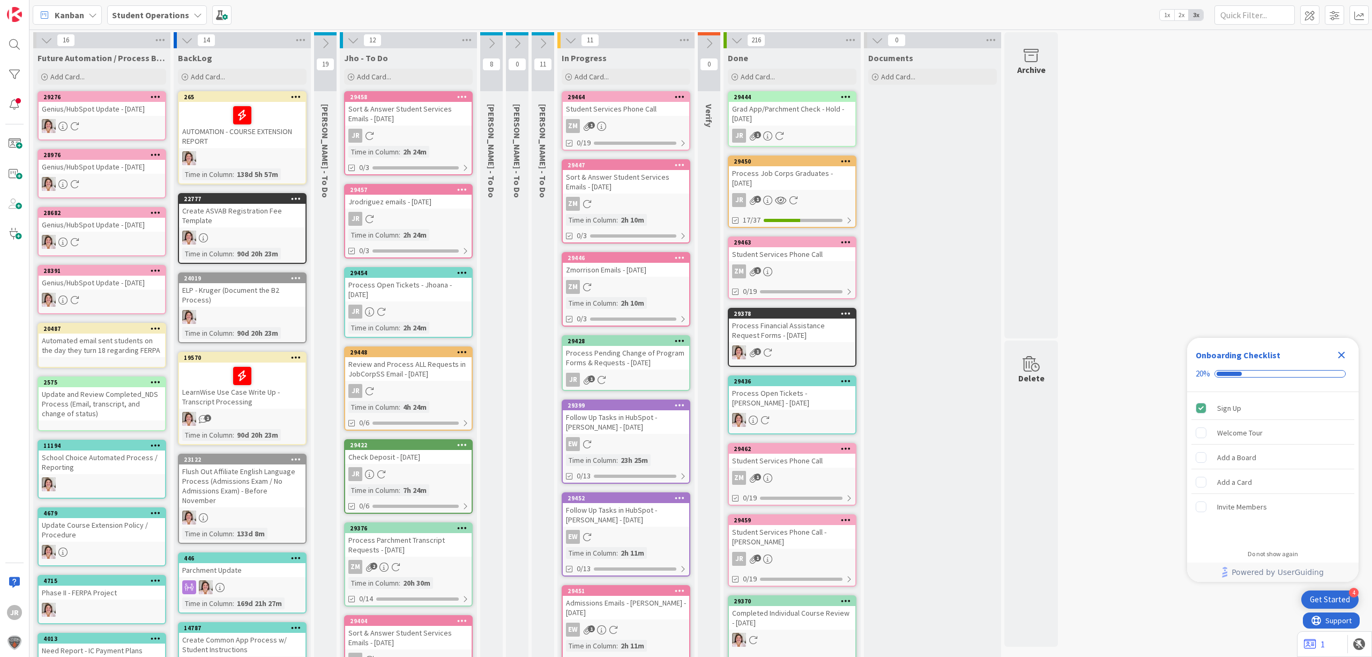
click at [625, 348] on div "Process Pending Change of Program Forms & Requests - [DATE]" at bounding box center [626, 358] width 127 height 24
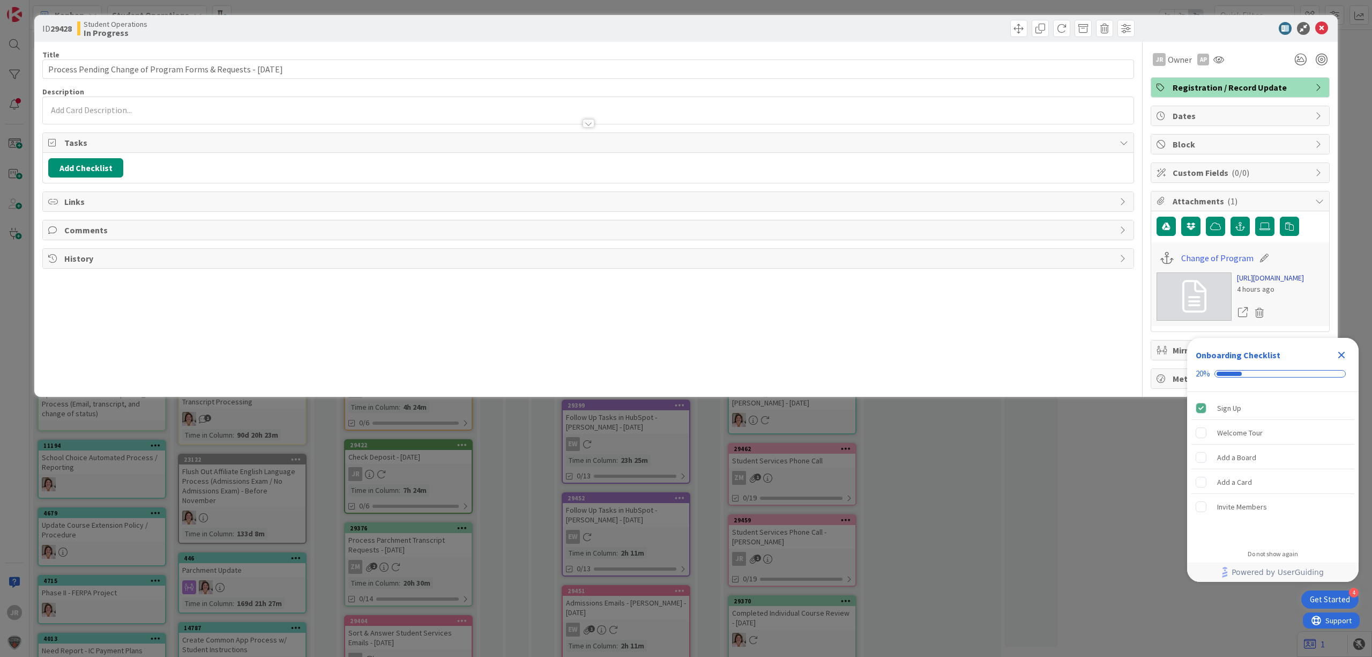
click at [1270, 284] on link "[URL][DOMAIN_NAME]" at bounding box center [1270, 277] width 67 height 11
click at [1017, 31] on span at bounding box center [1018, 28] width 17 height 17
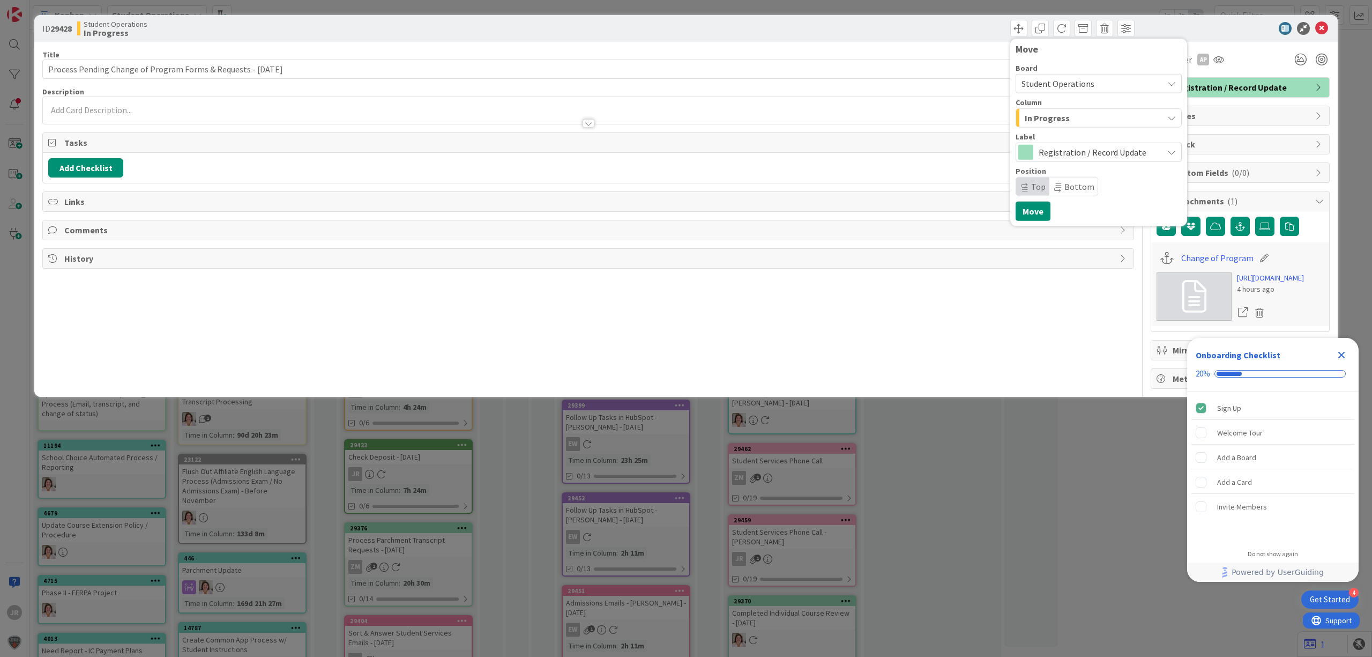
click at [1057, 115] on span "In Progress" at bounding box center [1047, 118] width 45 height 14
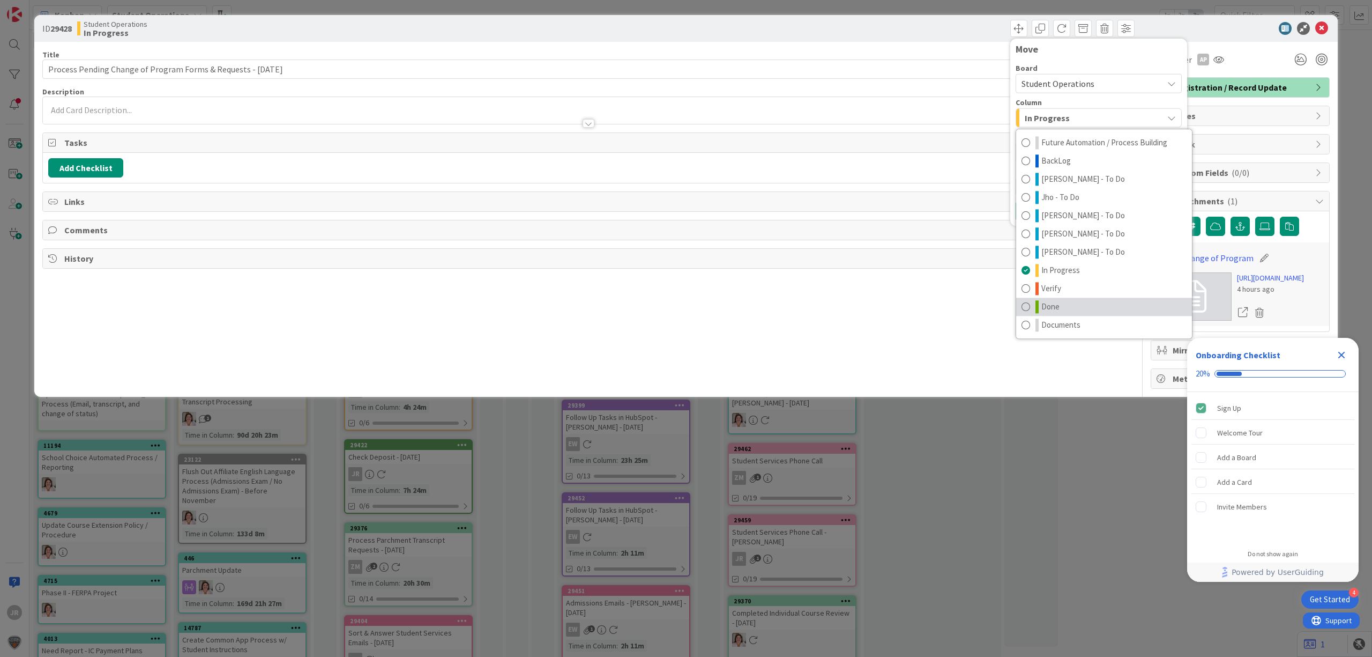
click at [1067, 305] on link "Done" at bounding box center [1104, 306] width 176 height 18
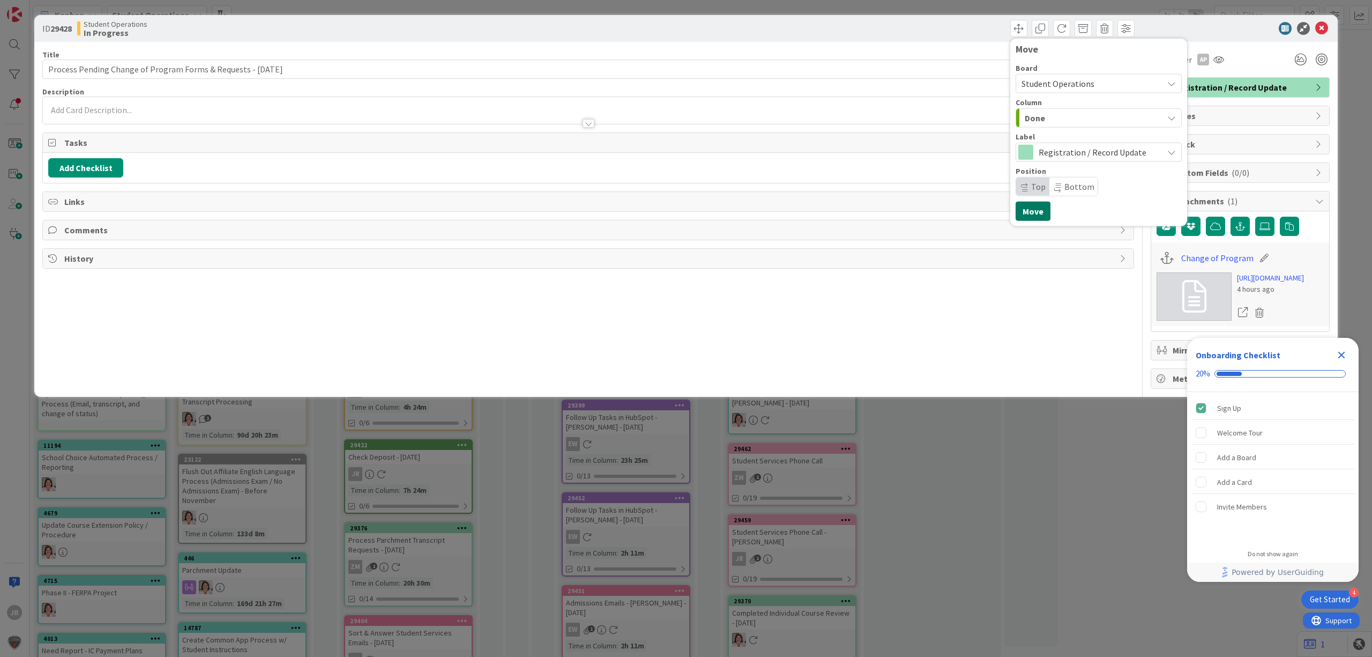
click at [1036, 215] on button "Move" at bounding box center [1033, 211] width 35 height 19
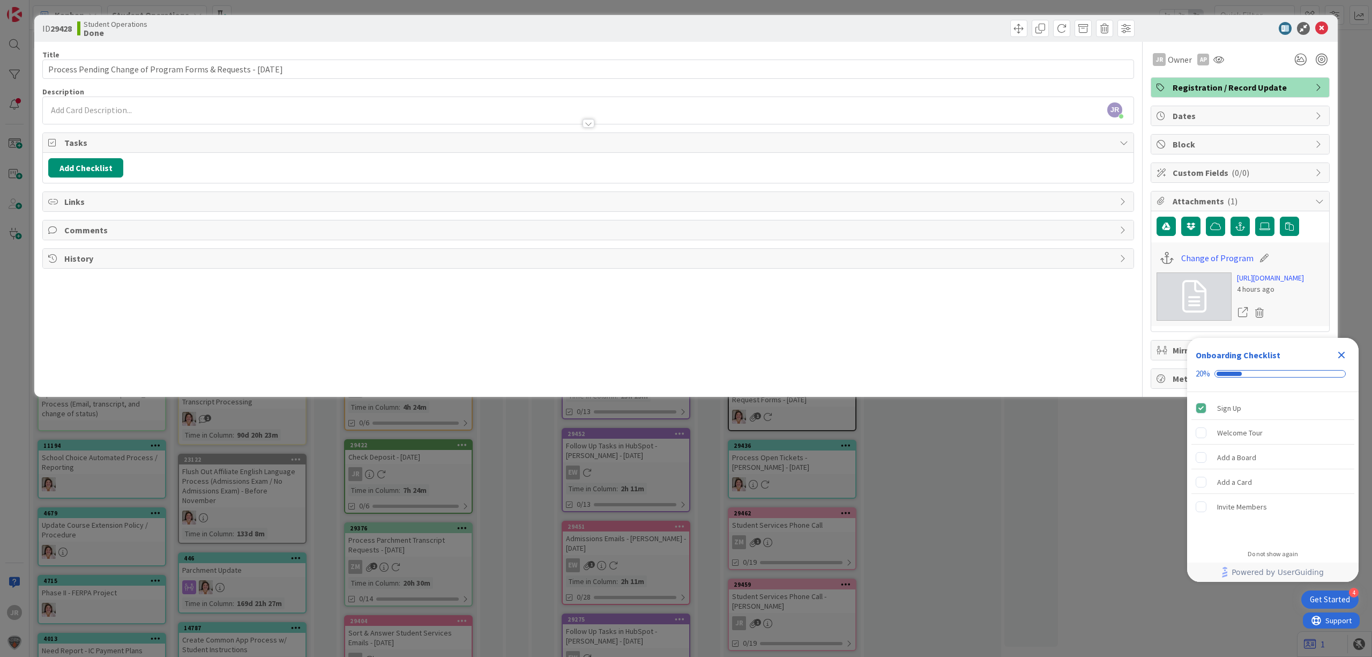
click at [624, 6] on div "ID 29428 Student Operations Done Move Move Title 63 / 128 Process Pending Chang…" at bounding box center [686, 328] width 1372 height 657
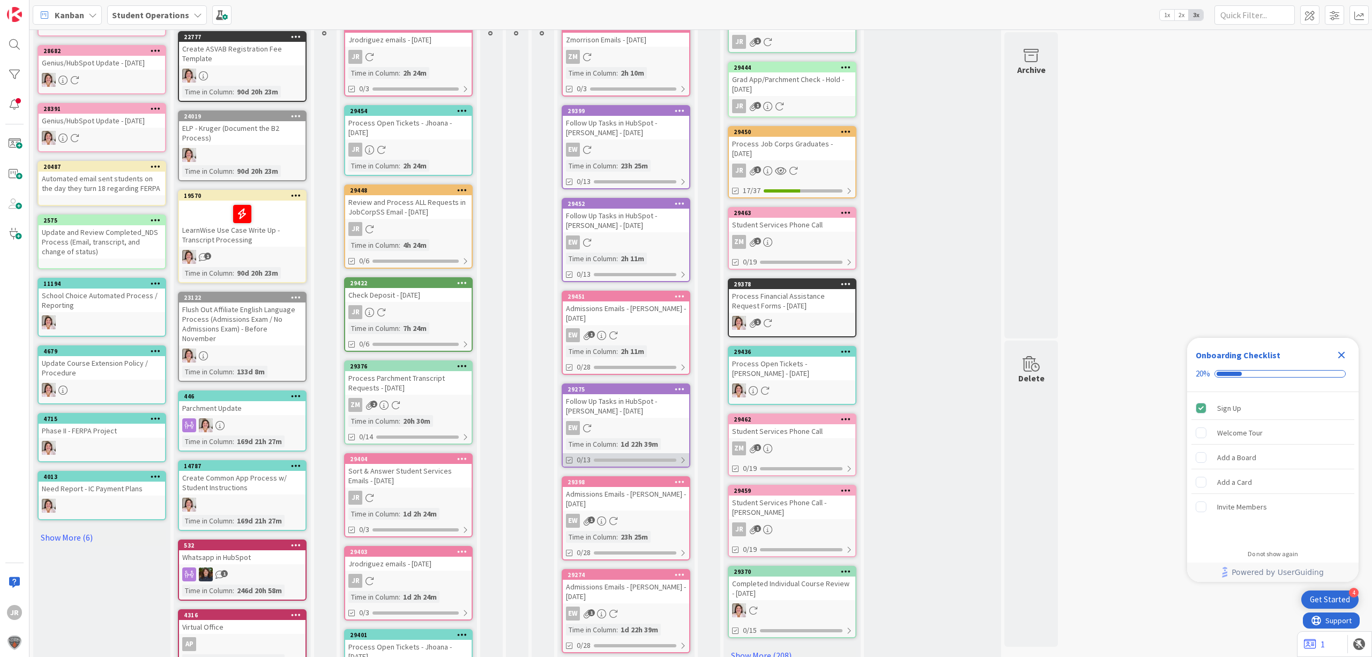
scroll to position [116, 0]
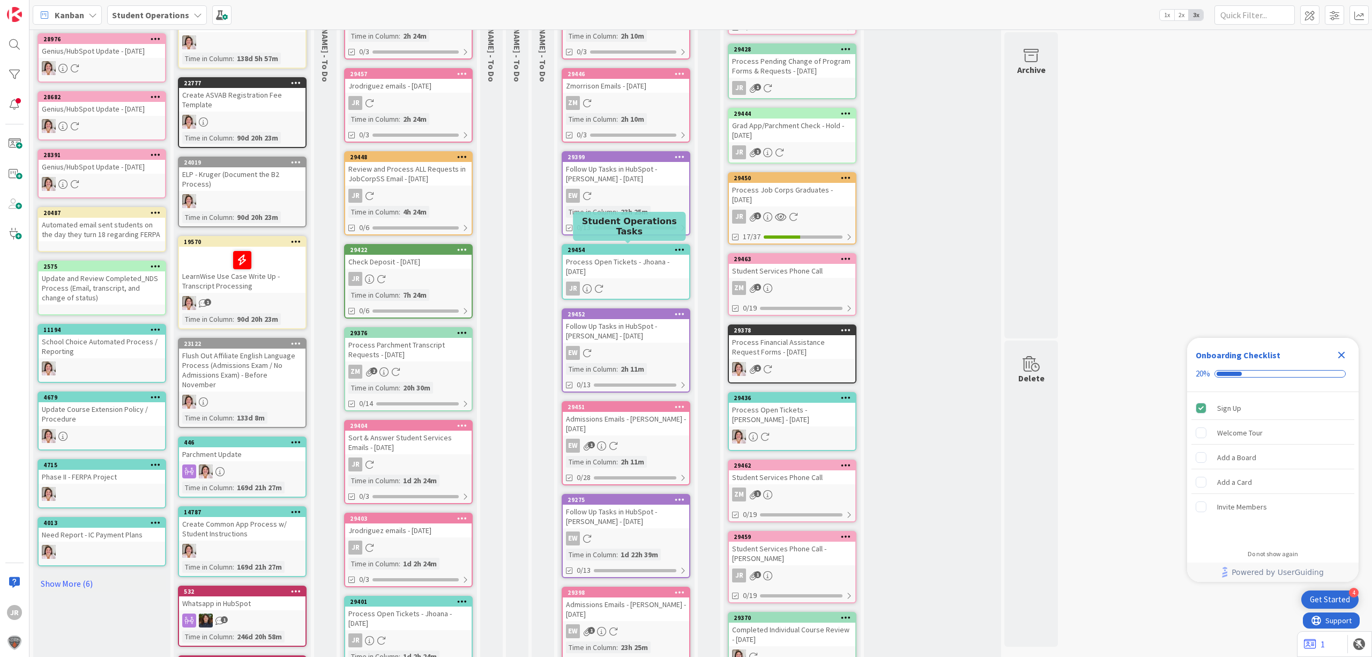
type textarea "x"
